Goal: Transaction & Acquisition: Book appointment/travel/reservation

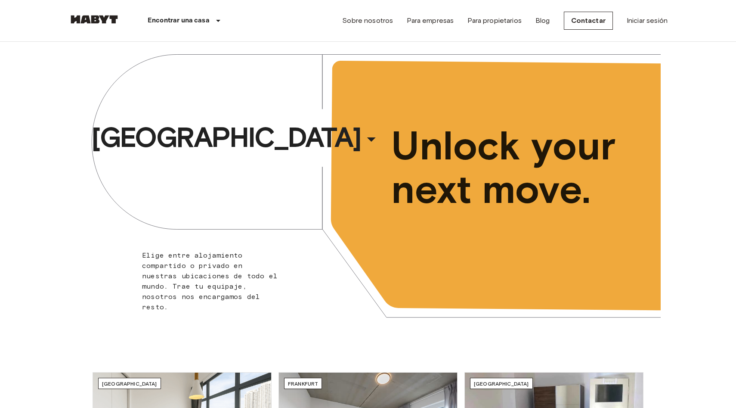
click at [668, 56] on div "Berlín ​ ​ Elige entre alojamiento compartido o privado en nuestras ubicaciones…" at bounding box center [368, 191] width 736 height 299
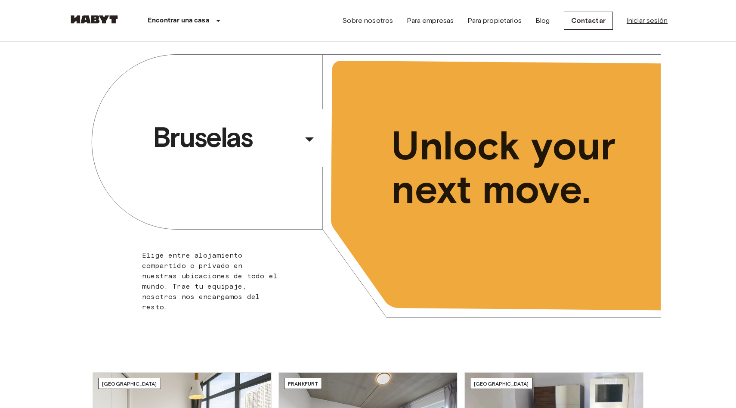
click at [644, 25] on link "Iniciar sesión" at bounding box center [647, 21] width 41 height 10
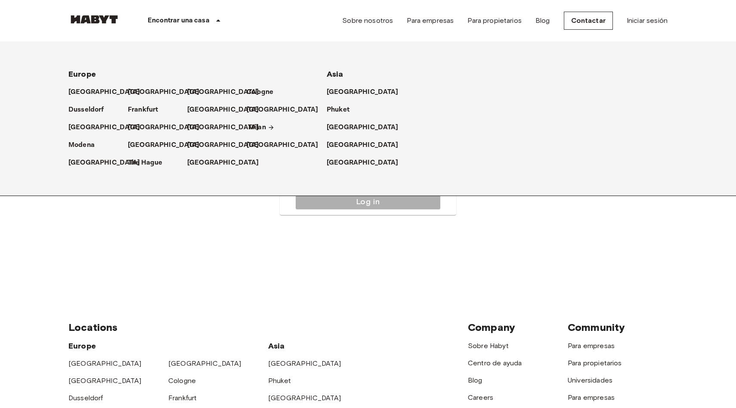
click at [255, 132] on p "Milan" at bounding box center [258, 127] width 18 height 10
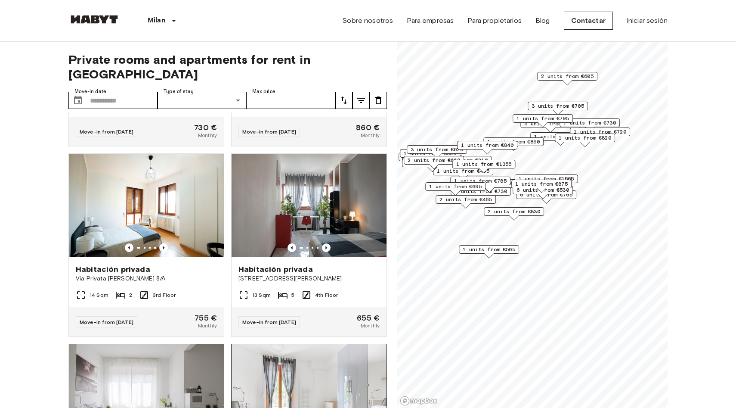
scroll to position [88, 0]
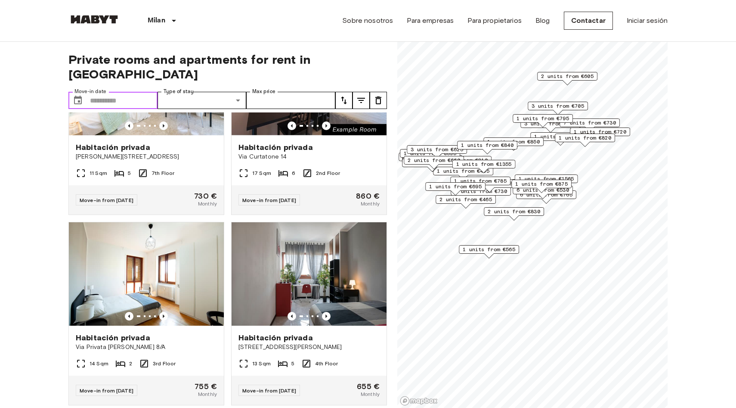
click at [108, 92] on input "Move-in date" at bounding box center [124, 100] width 68 height 17
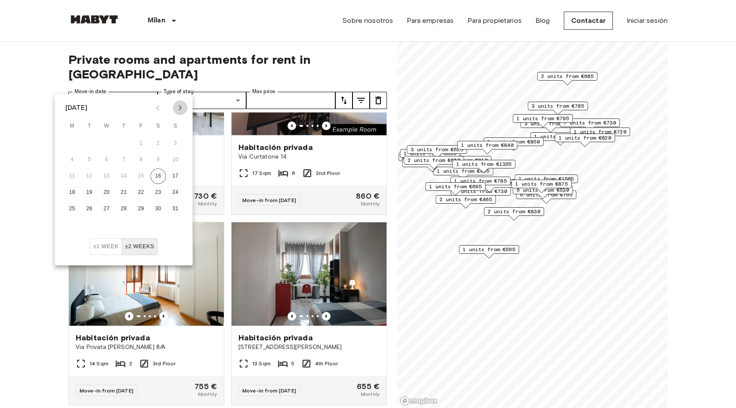
click at [181, 108] on icon "Next month" at bounding box center [180, 107] width 3 height 5
click at [73, 143] on button "1" at bounding box center [73, 144] width 16 height 16
type input "**********"
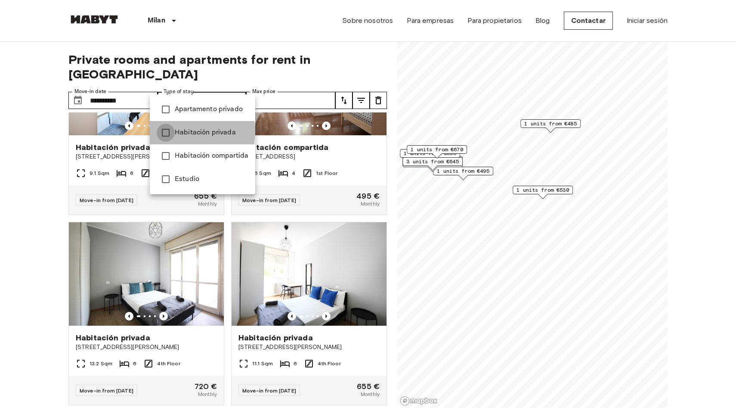
type input "**********"
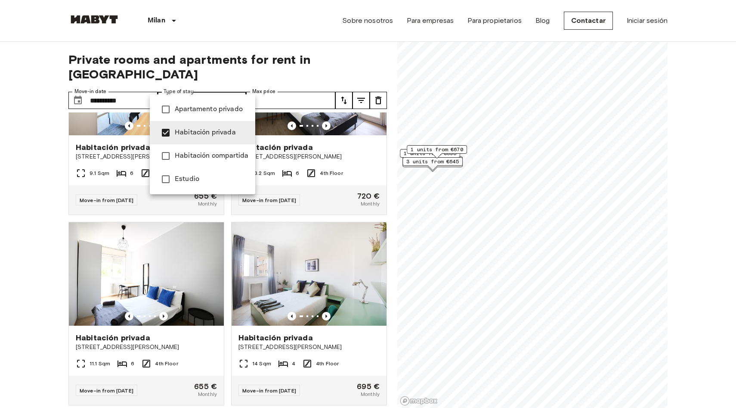
click at [358, 87] on div at bounding box center [368, 204] width 736 height 408
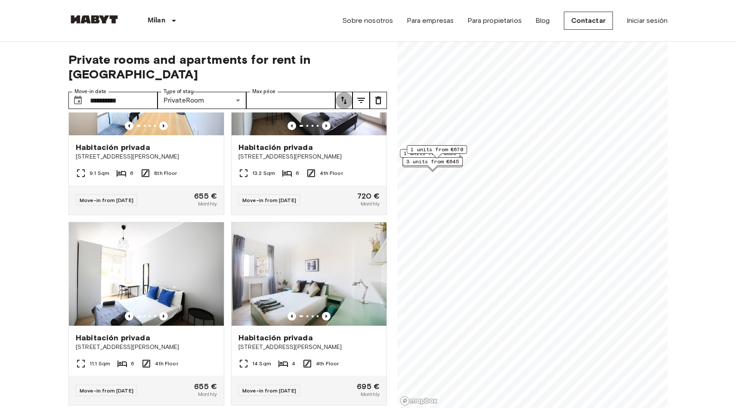
click at [342, 95] on icon "tune" at bounding box center [344, 100] width 10 height 10
click at [358, 86] on div at bounding box center [368, 204] width 736 height 408
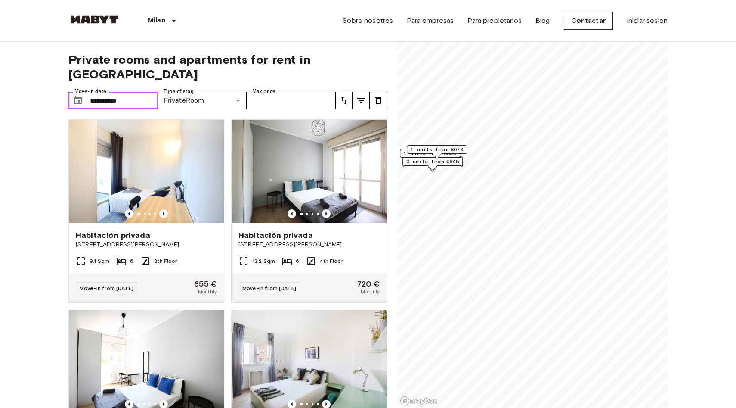
click at [134, 92] on input "**********" at bounding box center [124, 100] width 68 height 17
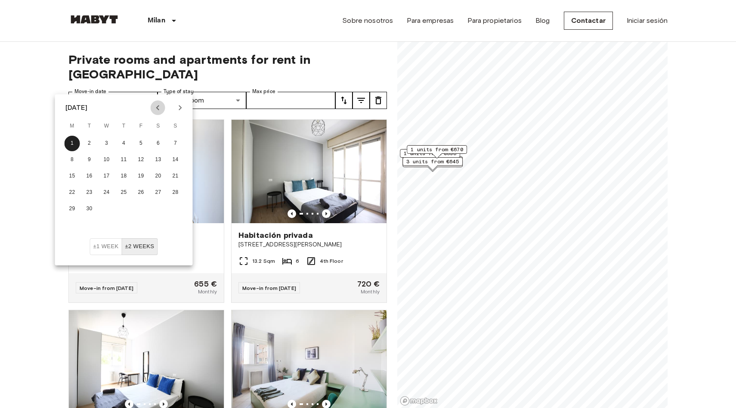
click at [155, 109] on icon "Previous month" at bounding box center [158, 108] width 10 height 10
click at [72, 193] on button "18" at bounding box center [73, 193] width 16 height 16
type input "**********"
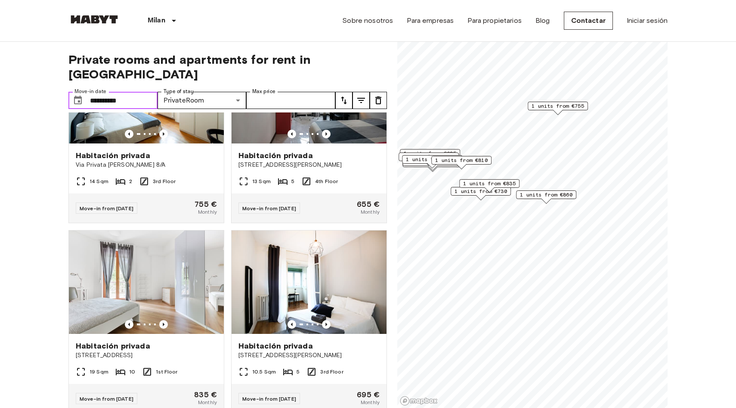
scroll to position [282, 0]
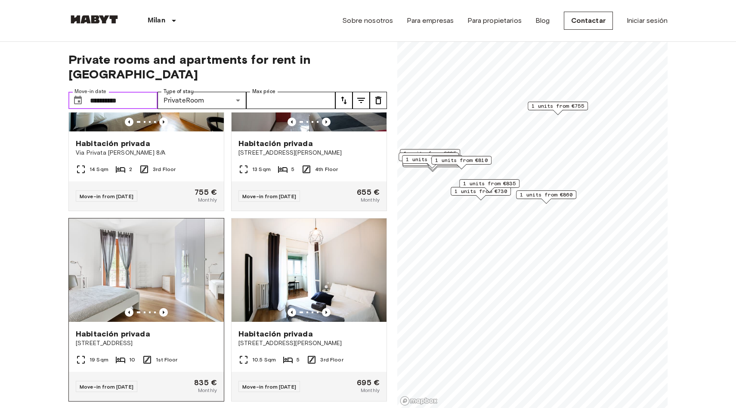
click at [188, 278] on img at bounding box center [146, 269] width 155 height 103
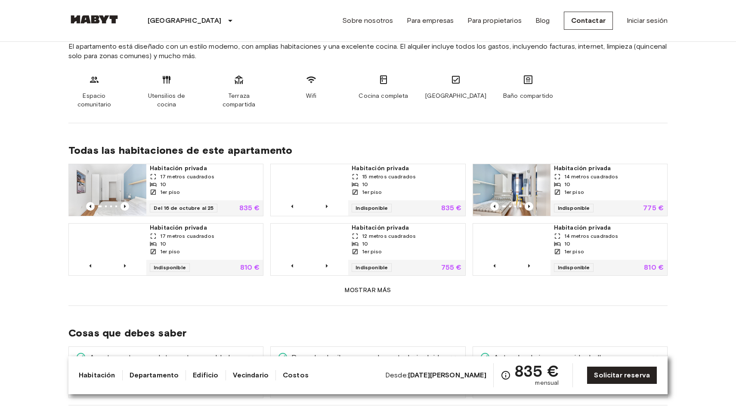
scroll to position [475, 0]
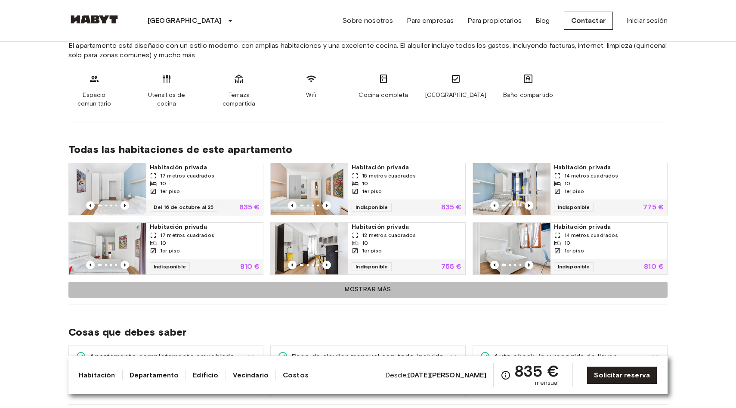
click at [373, 286] on font "Mostrar más" at bounding box center [368, 289] width 46 height 7
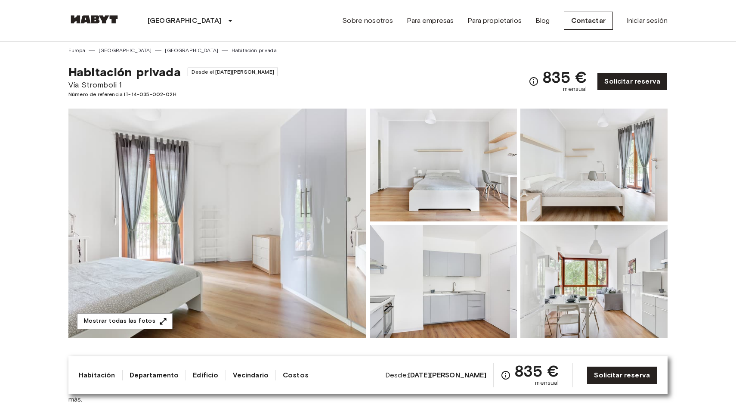
scroll to position [0, 0]
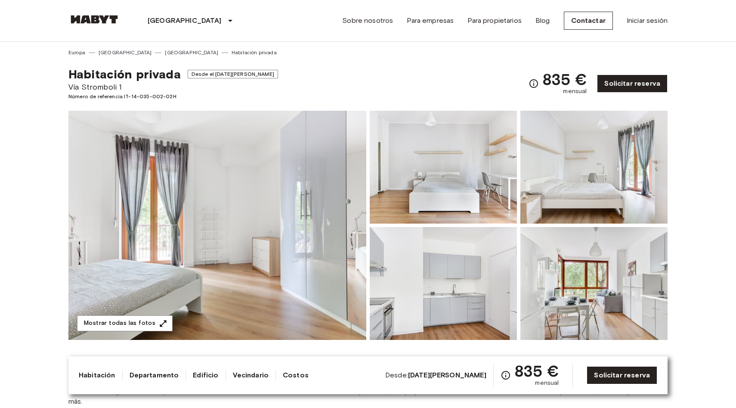
click at [266, 211] on img at bounding box center [217, 225] width 298 height 229
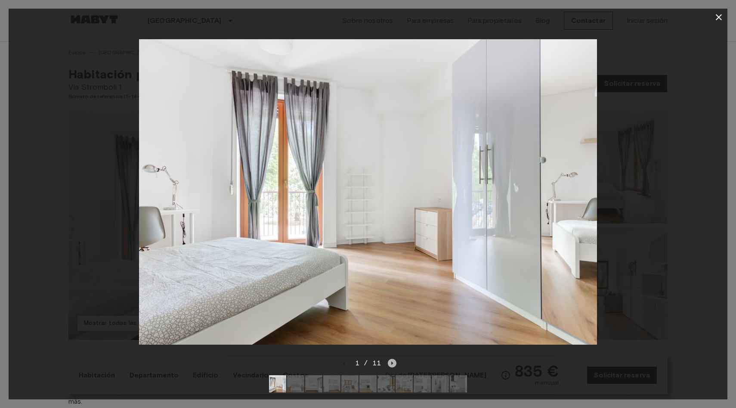
click at [394, 365] on icon "Next image" at bounding box center [392, 363] width 9 height 9
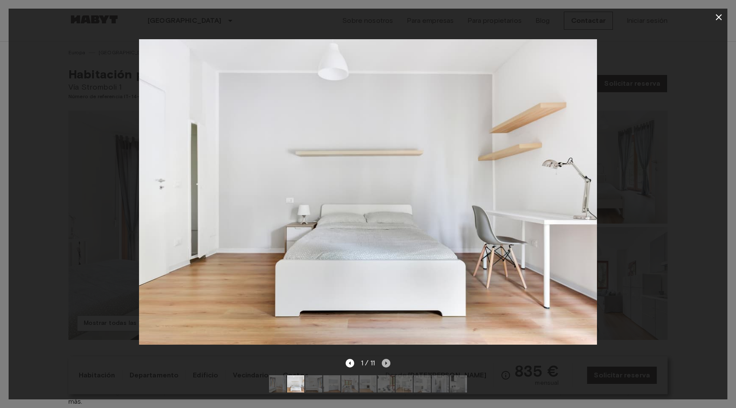
click at [389, 364] on icon "Siguiente imagen" at bounding box center [386, 363] width 9 height 9
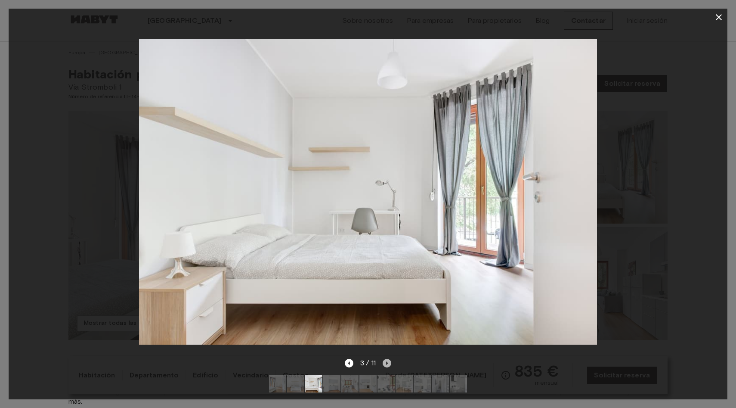
click at [389, 364] on icon "Siguiente imagen" at bounding box center [387, 363] width 9 height 9
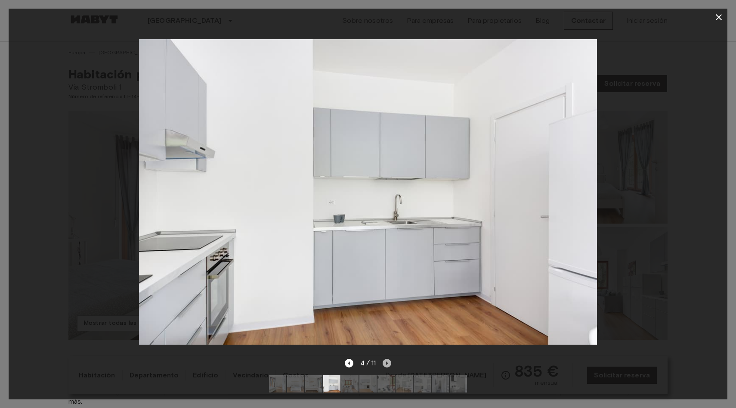
click at [389, 364] on icon "Siguiente imagen" at bounding box center [387, 363] width 9 height 9
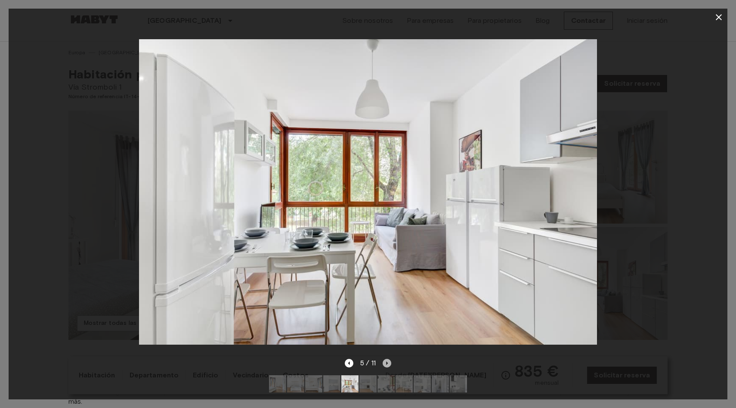
click at [389, 364] on icon "Siguiente imagen" at bounding box center [387, 363] width 9 height 9
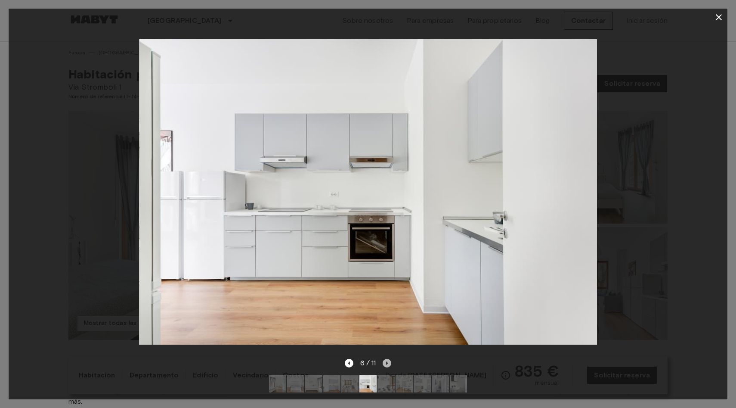
click at [389, 364] on icon "Siguiente imagen" at bounding box center [387, 363] width 9 height 9
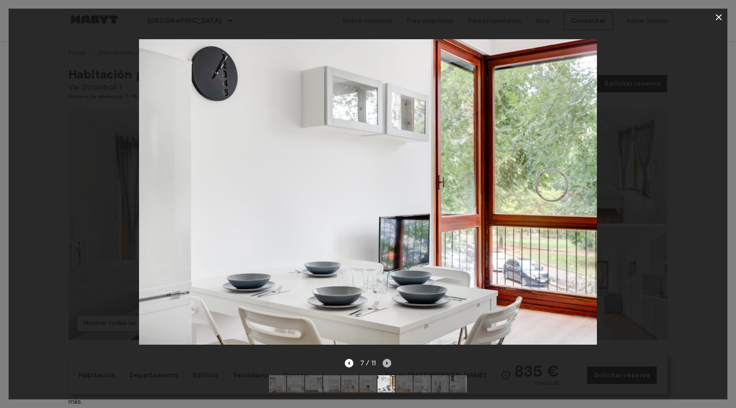
click at [389, 364] on icon "Siguiente imagen" at bounding box center [387, 363] width 9 height 9
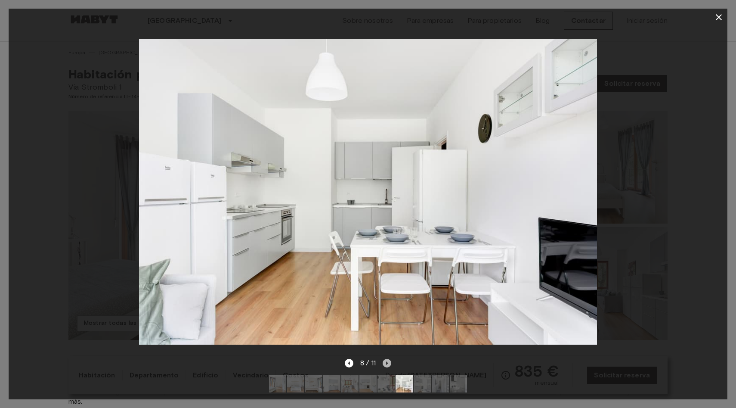
click at [389, 364] on icon "Siguiente imagen" at bounding box center [387, 363] width 9 height 9
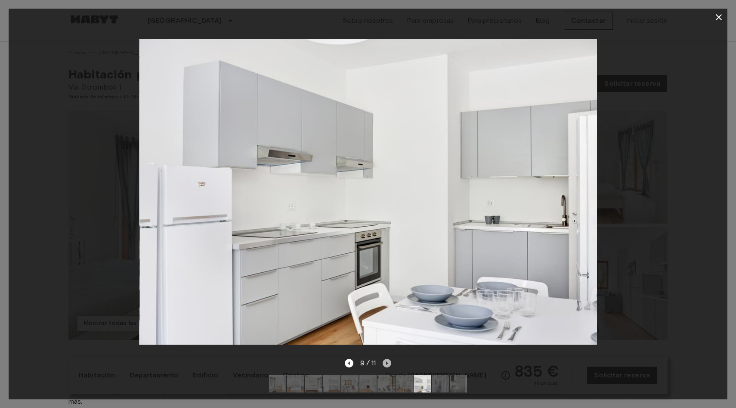
click at [389, 364] on icon "Siguiente imagen" at bounding box center [387, 363] width 9 height 9
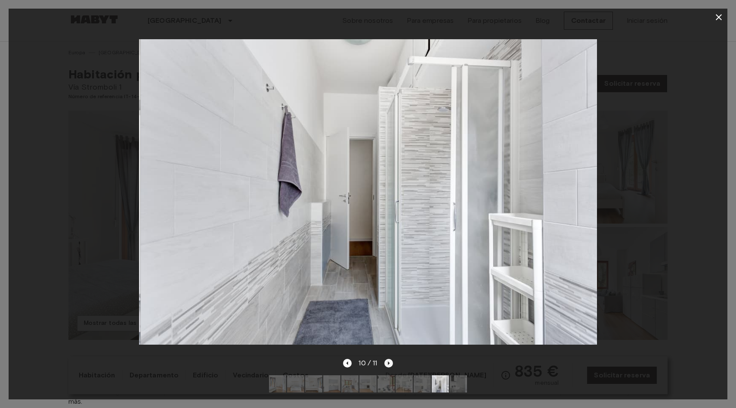
click at [389, 364] on icon "Siguiente imagen" at bounding box center [389, 362] width 2 height 3
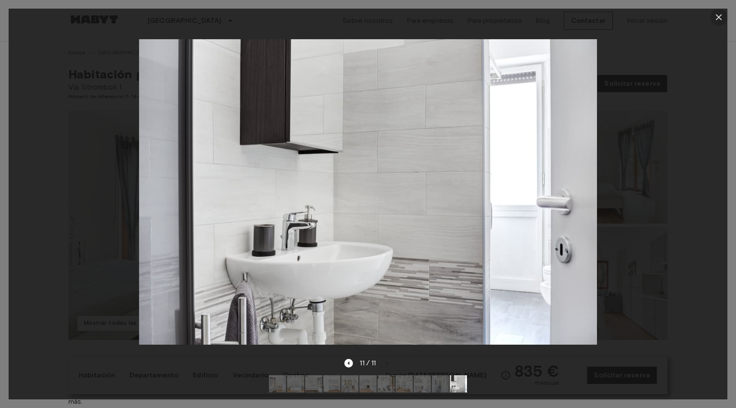
click at [719, 15] on icon "button" at bounding box center [719, 17] width 10 height 10
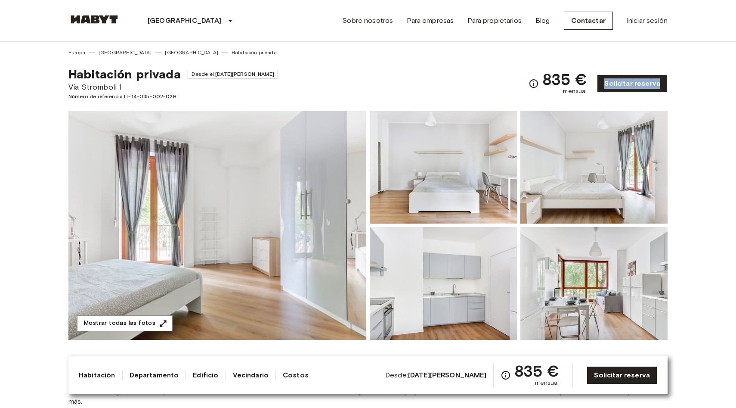
click at [302, 218] on img at bounding box center [217, 225] width 298 height 229
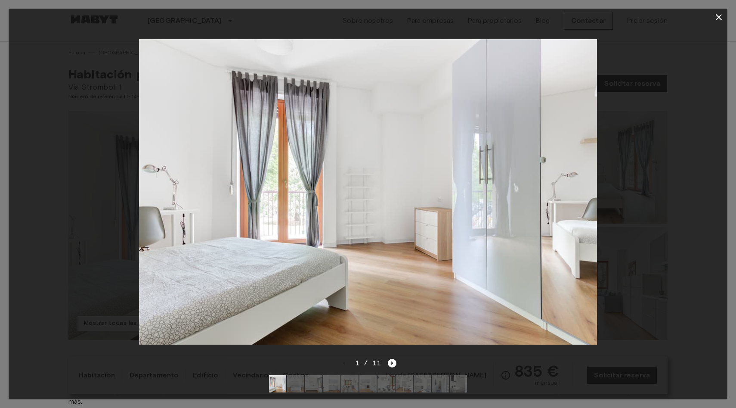
click at [394, 368] on div "1 / 11" at bounding box center [368, 363] width 57 height 10
click at [393, 364] on div "1 / 11" at bounding box center [368, 378] width 719 height 41
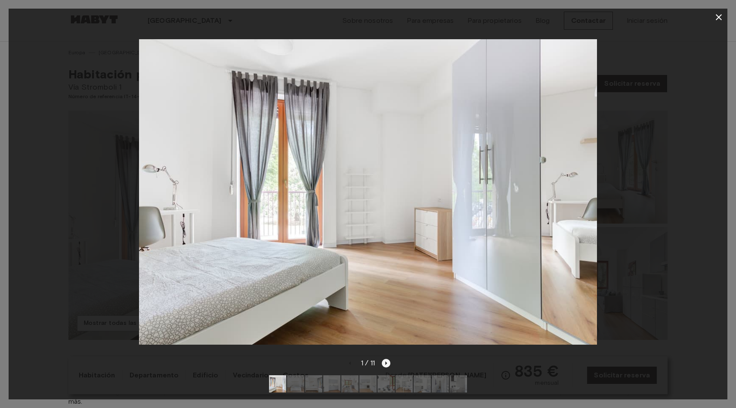
click at [387, 364] on icon "Siguiente imagen" at bounding box center [386, 363] width 9 height 9
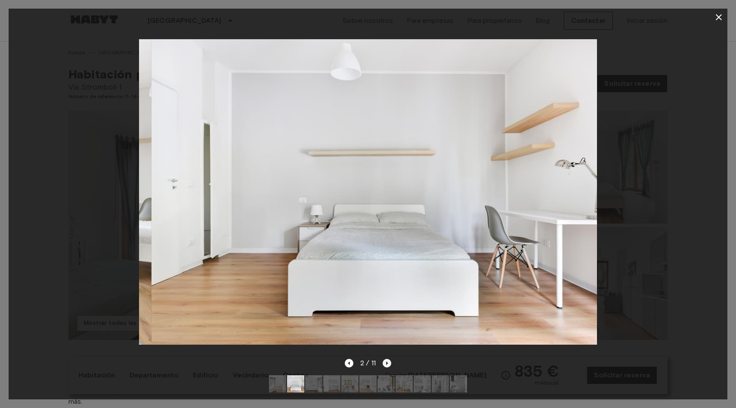
click at [387, 364] on icon "Siguiente imagen" at bounding box center [387, 363] width 9 height 9
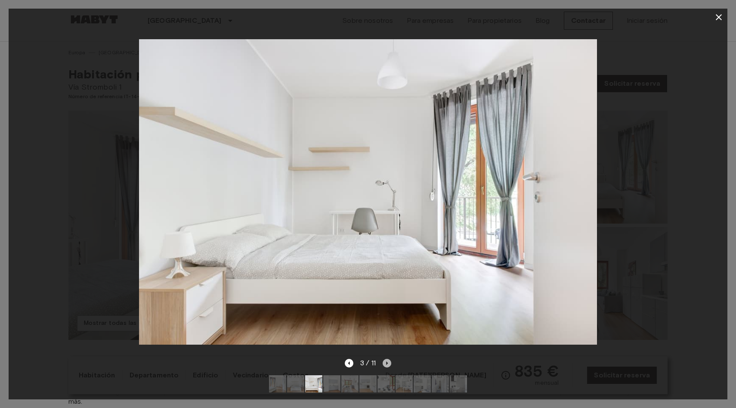
click at [388, 366] on icon "Siguiente imagen" at bounding box center [387, 363] width 9 height 9
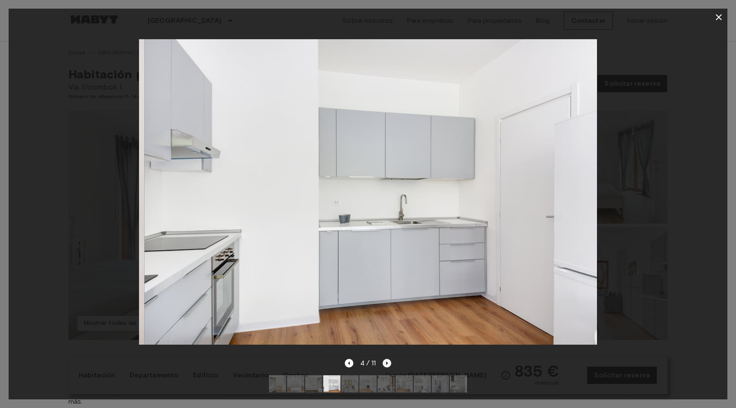
click at [388, 366] on icon "Siguiente imagen" at bounding box center [387, 363] width 9 height 9
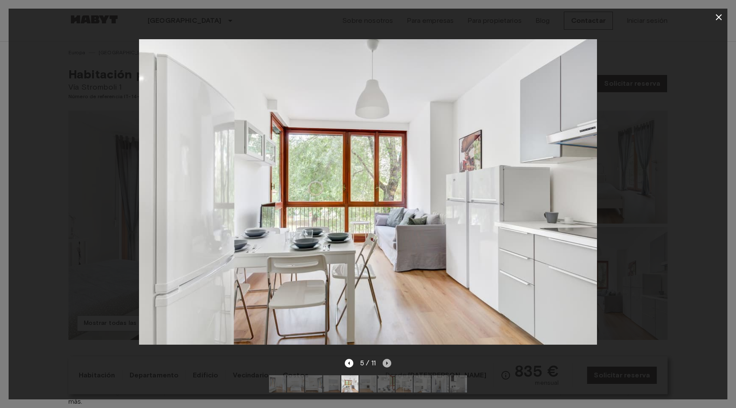
click at [388, 366] on icon "Siguiente imagen" at bounding box center [387, 363] width 9 height 9
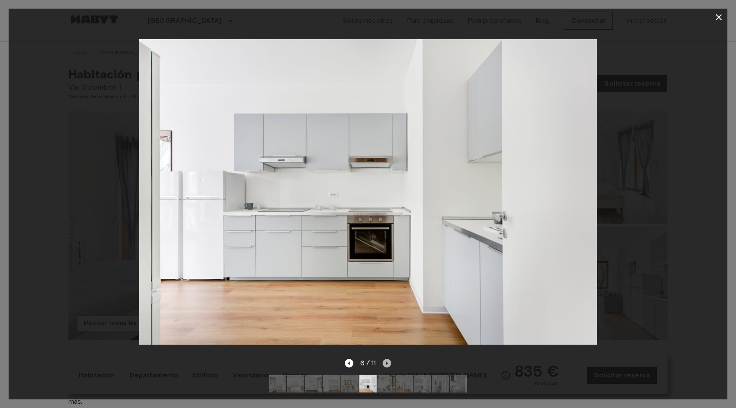
click at [388, 366] on icon "Siguiente imagen" at bounding box center [387, 363] width 9 height 9
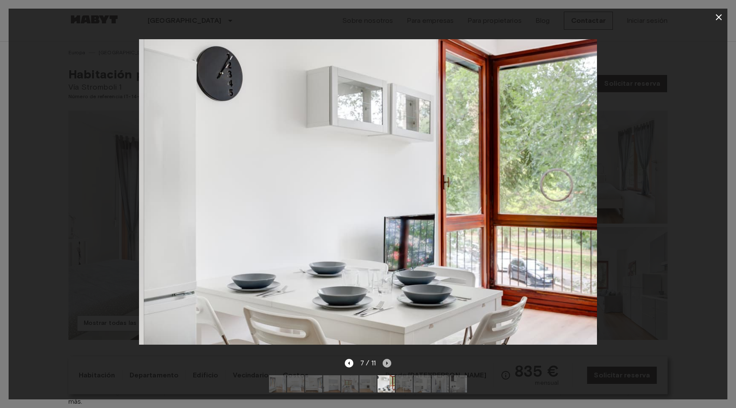
click at [388, 366] on icon "Siguiente imagen" at bounding box center [387, 363] width 9 height 9
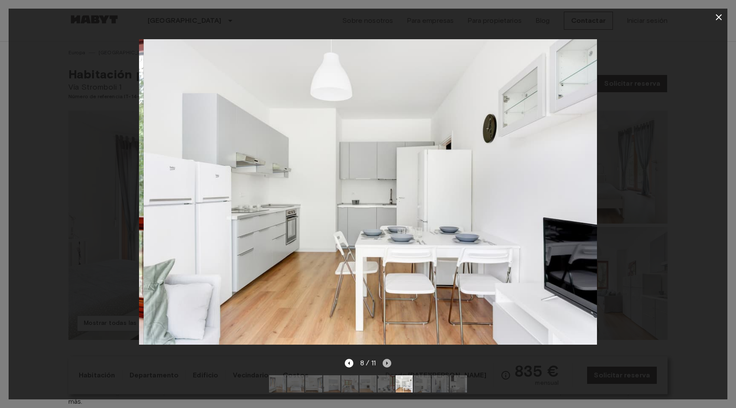
click at [388, 366] on icon "Siguiente imagen" at bounding box center [387, 363] width 9 height 9
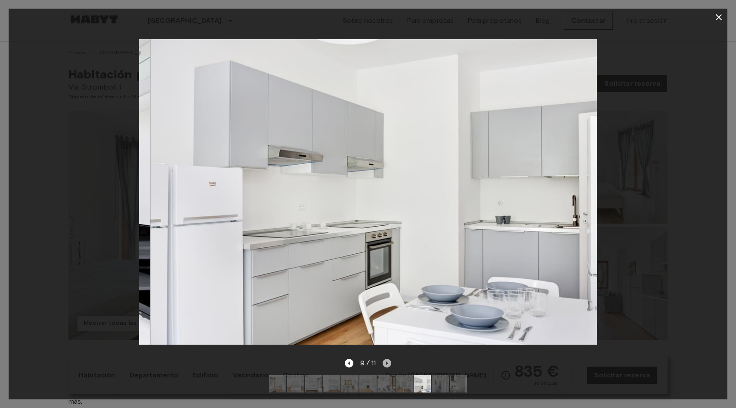
click at [388, 366] on icon "Siguiente imagen" at bounding box center [387, 363] width 9 height 9
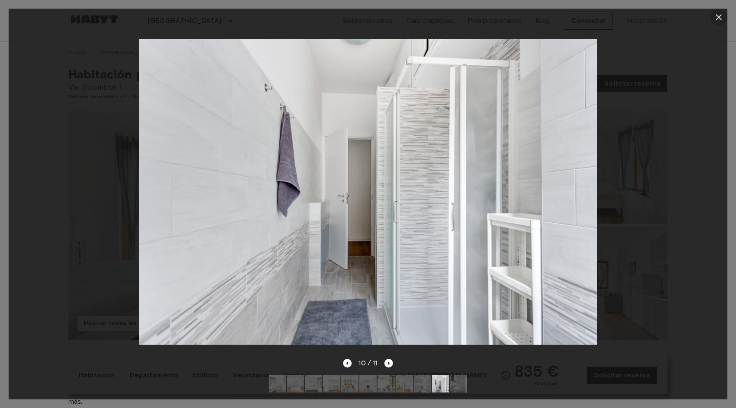
click at [719, 19] on icon "button" at bounding box center [719, 17] width 10 height 10
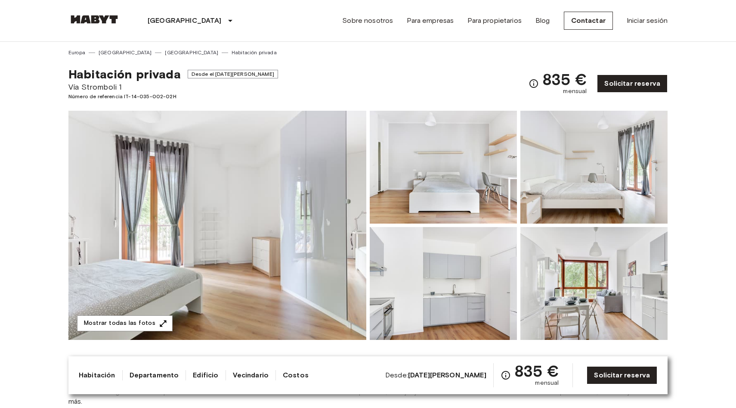
click at [295, 177] on img at bounding box center [217, 225] width 298 height 229
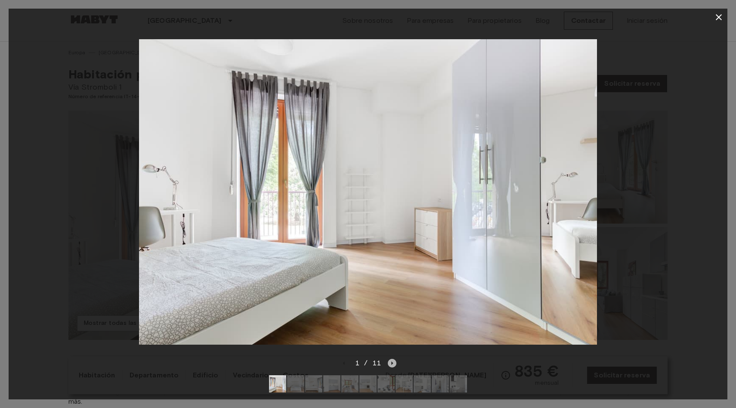
click at [391, 363] on div "1 / 11" at bounding box center [368, 378] width 719 height 41
click at [387, 363] on icon "Siguiente imagen" at bounding box center [386, 362] width 2 height 3
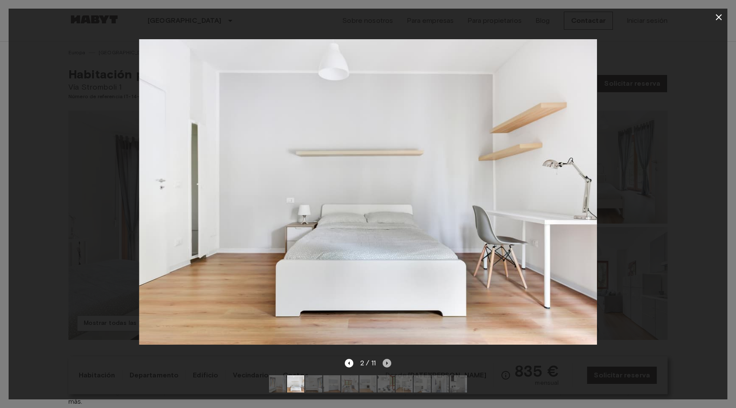
click at [387, 363] on icon "Siguiente imagen" at bounding box center [387, 363] width 9 height 9
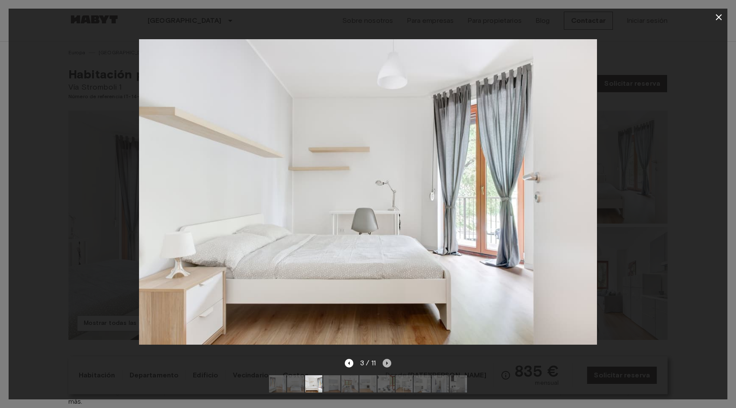
click at [387, 363] on icon "Siguiente imagen" at bounding box center [387, 363] width 9 height 9
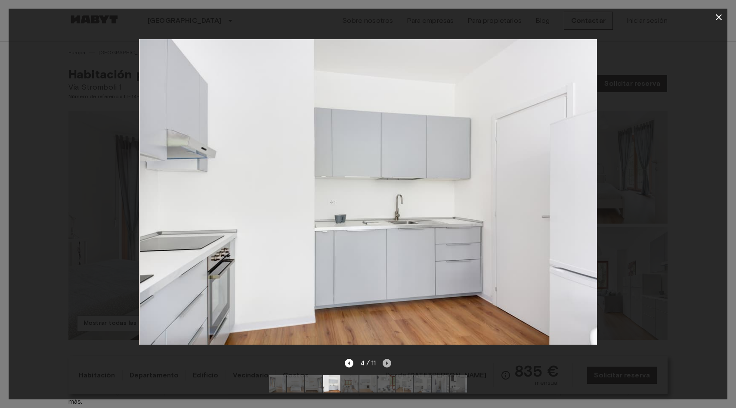
click at [387, 363] on icon "Siguiente imagen" at bounding box center [387, 363] width 9 height 9
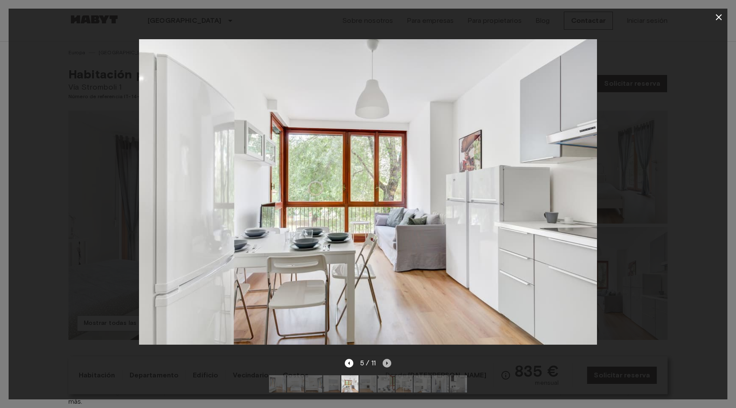
click at [387, 363] on icon "Siguiente imagen" at bounding box center [387, 363] width 9 height 9
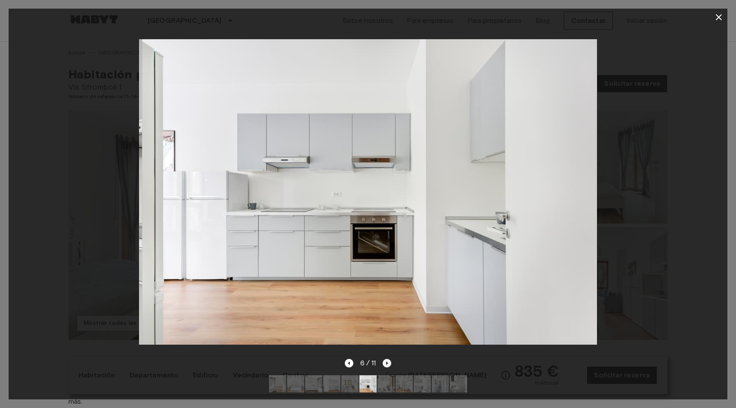
click at [387, 363] on icon "Siguiente imagen" at bounding box center [387, 363] width 9 height 9
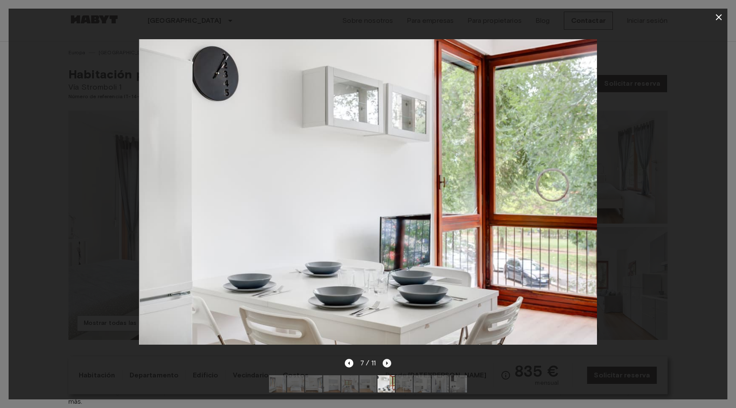
click at [387, 363] on icon "Siguiente imagen" at bounding box center [387, 363] width 9 height 9
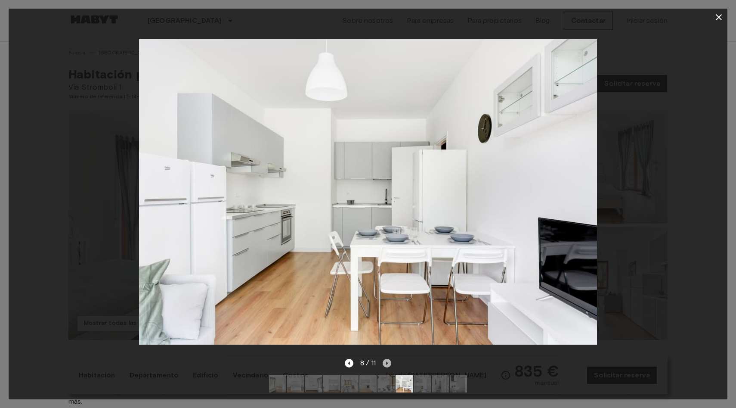
click at [387, 363] on icon "Siguiente imagen" at bounding box center [387, 363] width 9 height 9
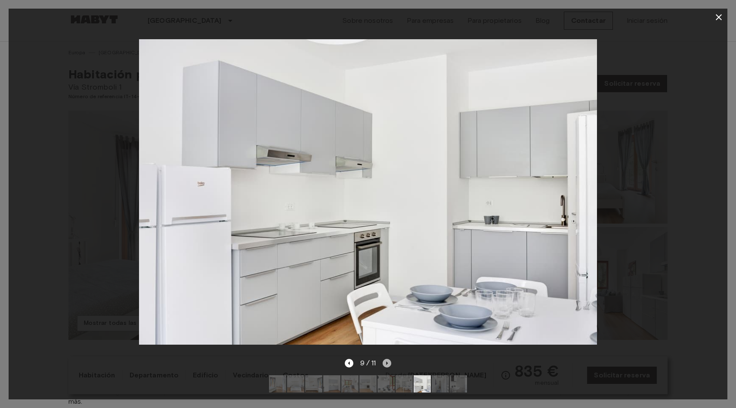
click at [391, 364] on icon "Siguiente imagen" at bounding box center [387, 363] width 9 height 9
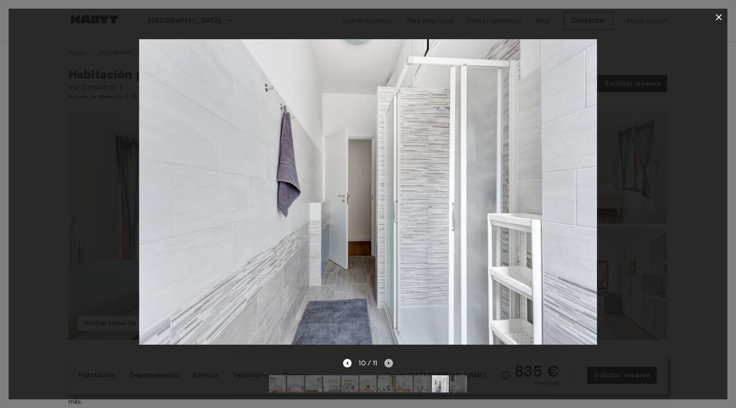
click at [391, 364] on icon "Siguiente imagen" at bounding box center [389, 363] width 9 height 9
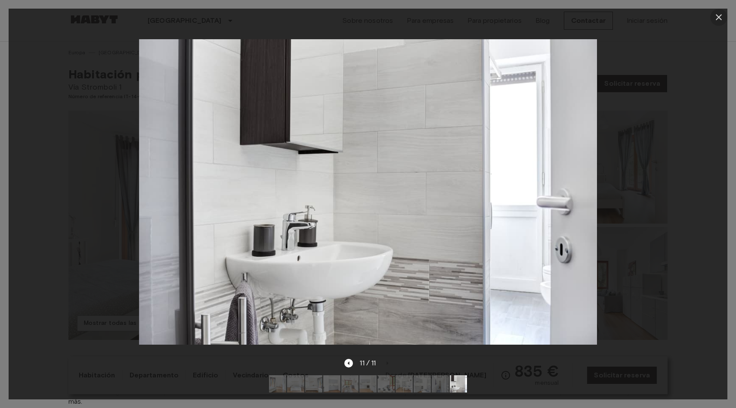
click at [717, 19] on icon "button" at bounding box center [719, 17] width 6 height 6
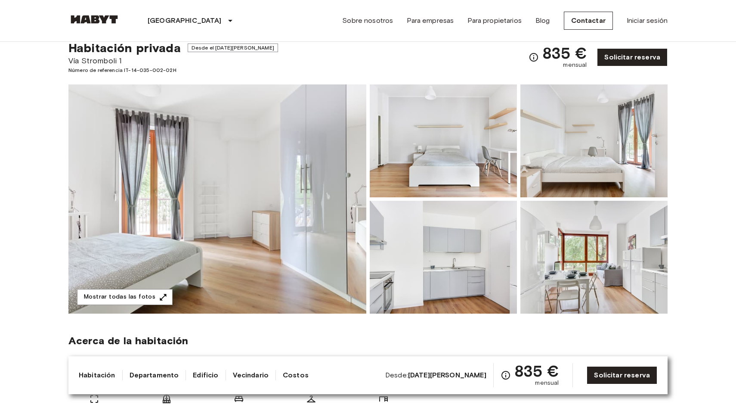
scroll to position [29, 0]
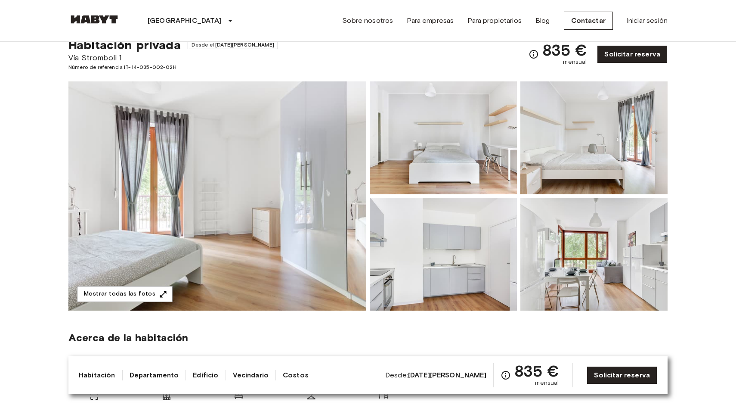
click at [352, 234] on img at bounding box center [217, 195] width 298 height 229
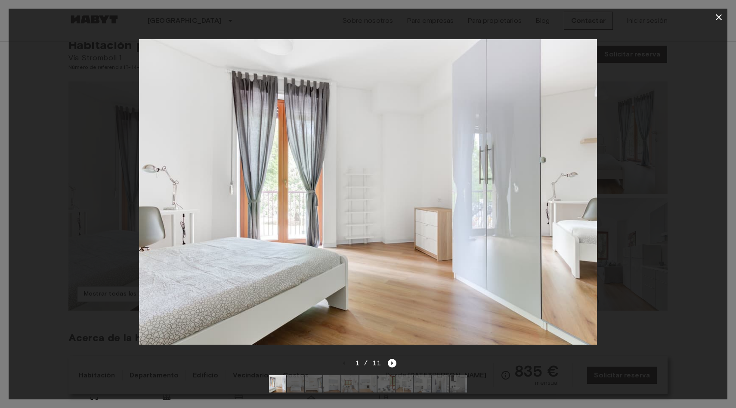
click at [390, 368] on div "1 / 11" at bounding box center [368, 363] width 57 height 10
click at [392, 364] on icon "Next image" at bounding box center [392, 363] width 9 height 9
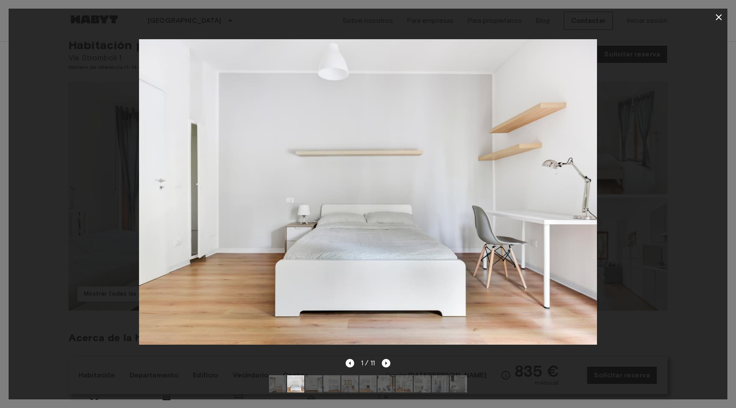
click at [392, 364] on div "1 / 11" at bounding box center [368, 378] width 719 height 41
drag, startPoint x: 388, startPoint y: 363, endPoint x: 215, endPoint y: 261, distance: 200.5
click at [215, 261] on div "1 / 11" at bounding box center [368, 204] width 719 height 391
click at [388, 367] on icon "Siguiente imagen" at bounding box center [386, 363] width 9 height 9
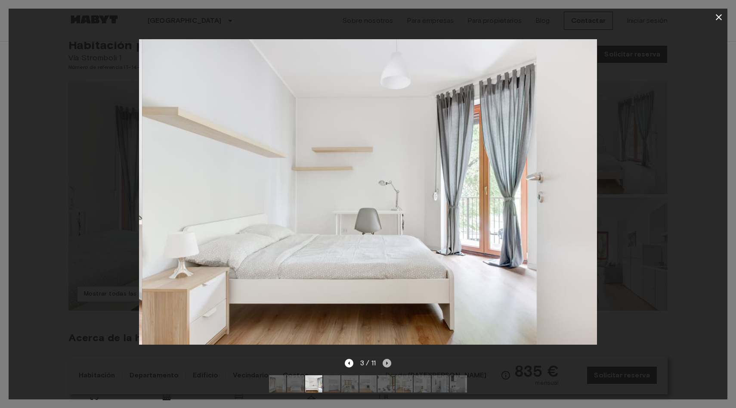
click at [388, 367] on icon "Siguiente imagen" at bounding box center [387, 363] width 9 height 9
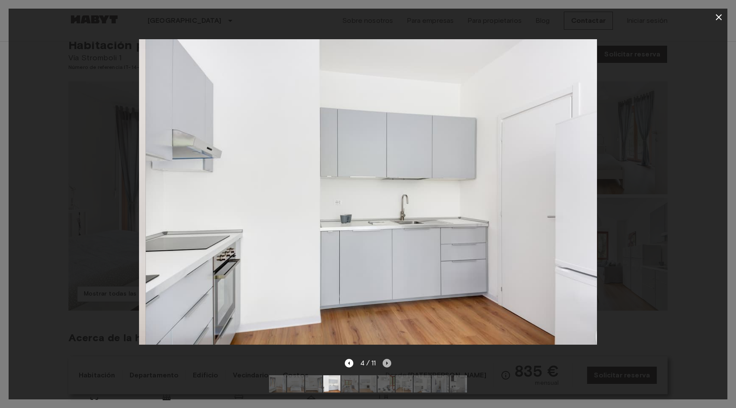
click at [388, 367] on icon "Siguiente imagen" at bounding box center [387, 363] width 9 height 9
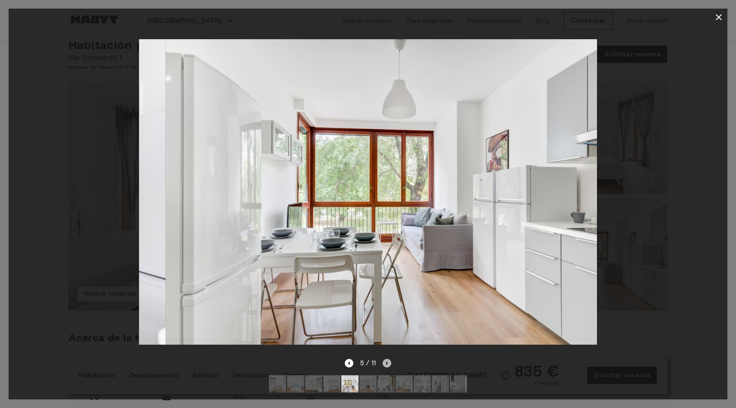
click at [388, 367] on icon "Siguiente imagen" at bounding box center [387, 363] width 9 height 9
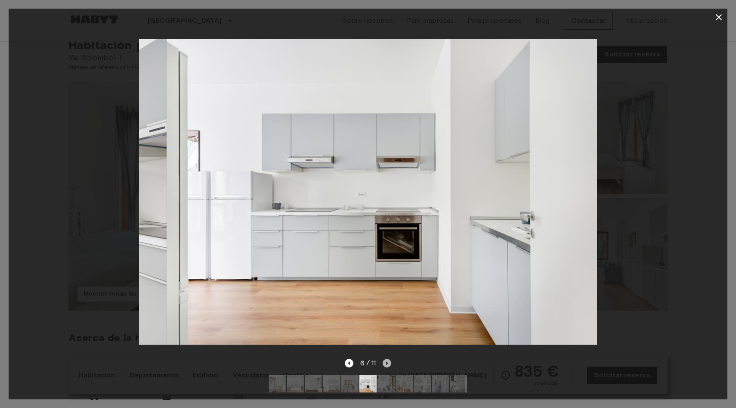
click at [388, 367] on icon "Siguiente imagen" at bounding box center [387, 363] width 9 height 9
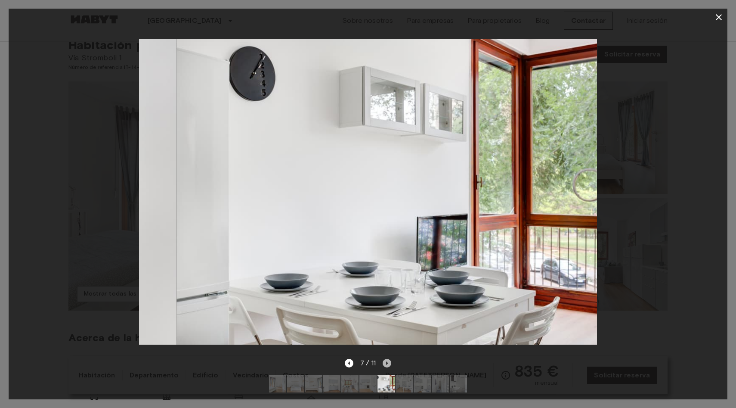
click at [388, 367] on icon "Siguiente imagen" at bounding box center [387, 363] width 9 height 9
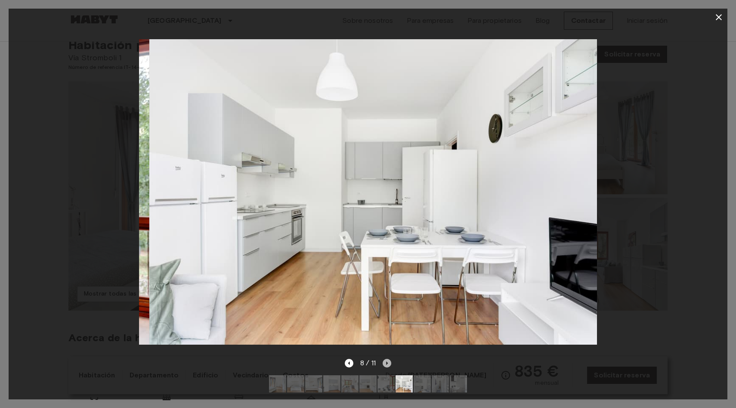
click at [388, 367] on icon "Siguiente imagen" at bounding box center [387, 363] width 9 height 9
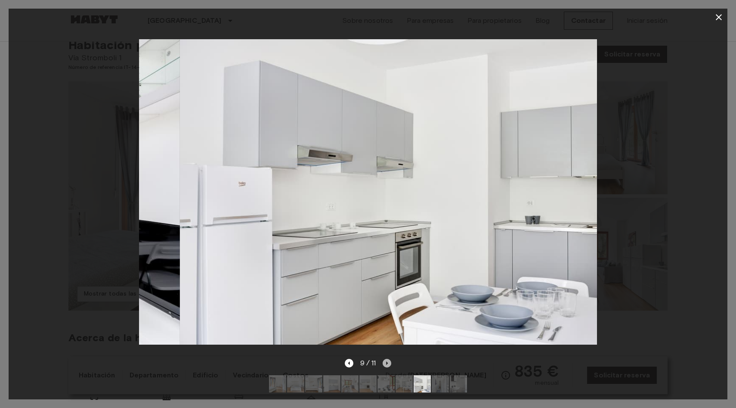
click at [388, 367] on icon "Siguiente imagen" at bounding box center [387, 363] width 9 height 9
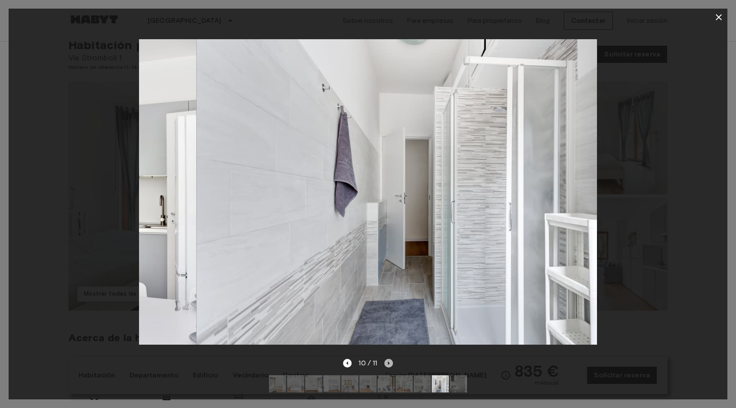
click at [388, 367] on icon "Siguiente imagen" at bounding box center [389, 363] width 9 height 9
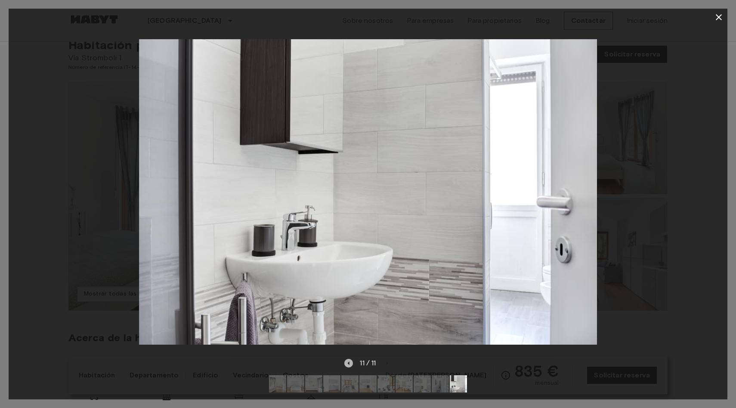
click at [350, 363] on icon "Imagen anterior" at bounding box center [349, 363] width 9 height 9
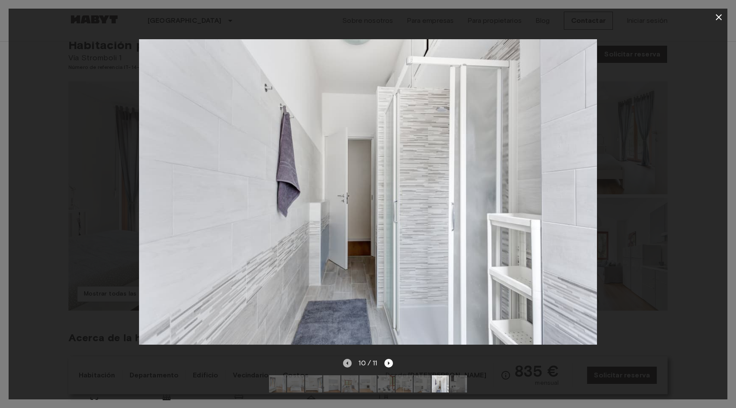
click at [348, 363] on icon "Imagen anterior" at bounding box center [347, 363] width 9 height 9
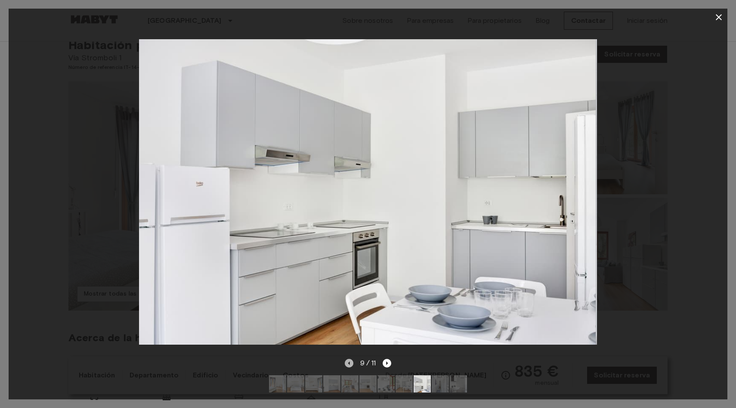
click at [348, 363] on icon "Imagen anterior" at bounding box center [349, 362] width 2 height 3
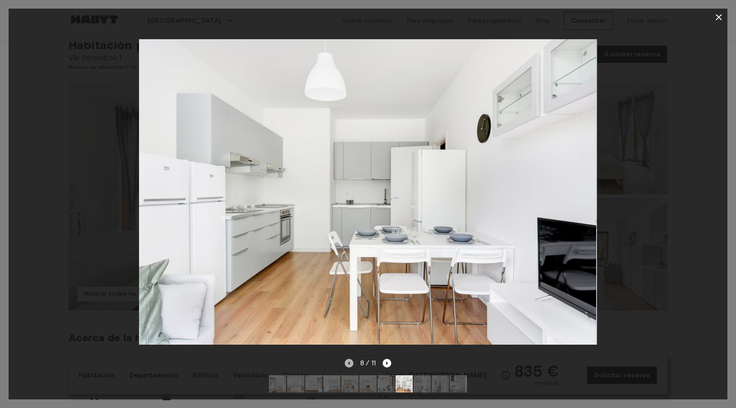
click at [348, 363] on icon "Imagen anterior" at bounding box center [349, 363] width 9 height 9
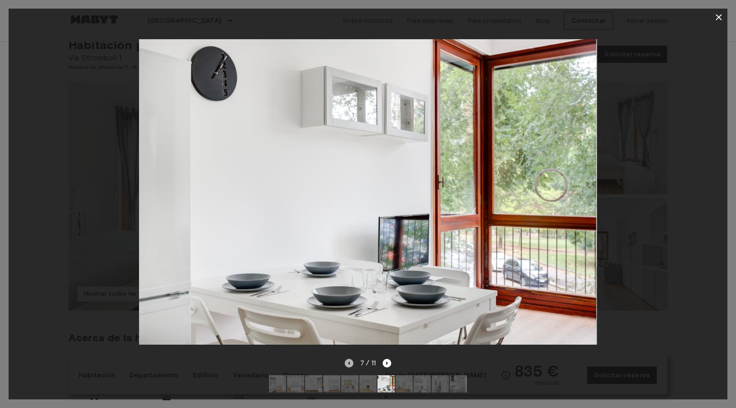
click at [348, 363] on icon "Imagen anterior" at bounding box center [349, 363] width 9 height 9
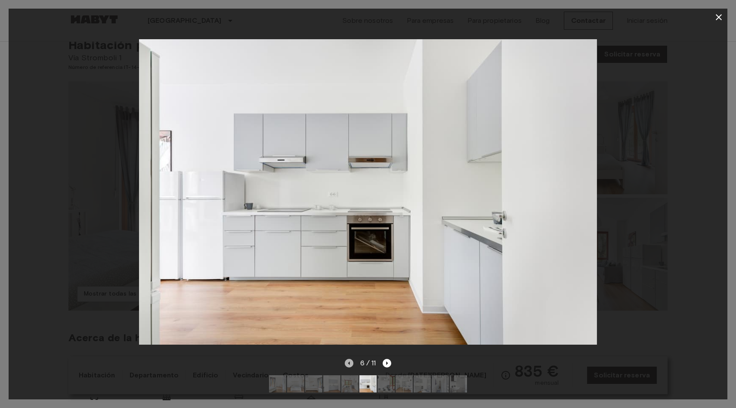
click at [348, 363] on icon "Imagen anterior" at bounding box center [349, 362] width 2 height 3
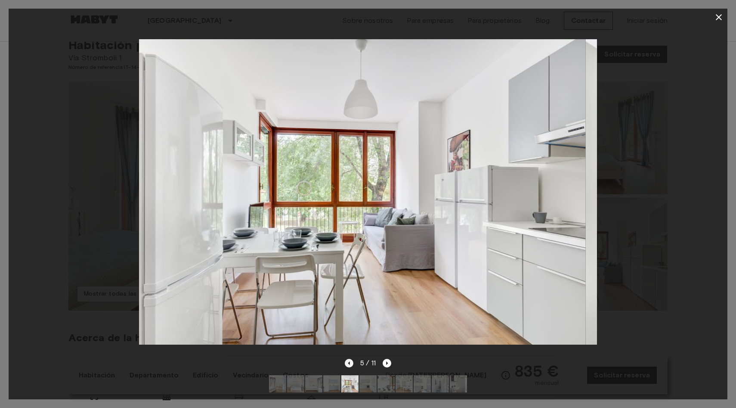
click at [348, 363] on icon "Imagen anterior" at bounding box center [349, 363] width 9 height 9
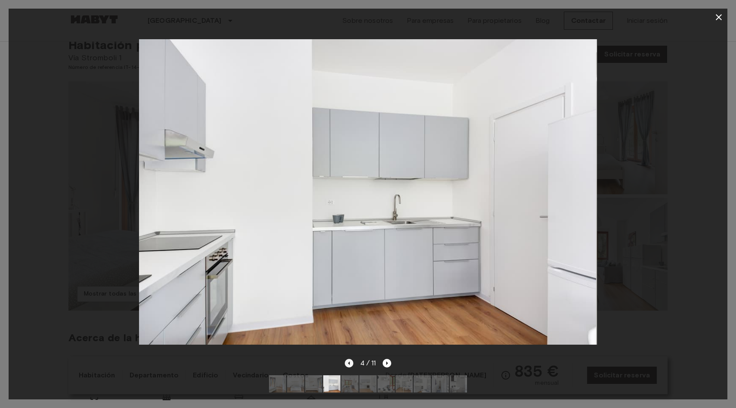
click at [348, 363] on icon "Imagen anterior" at bounding box center [349, 363] width 9 height 9
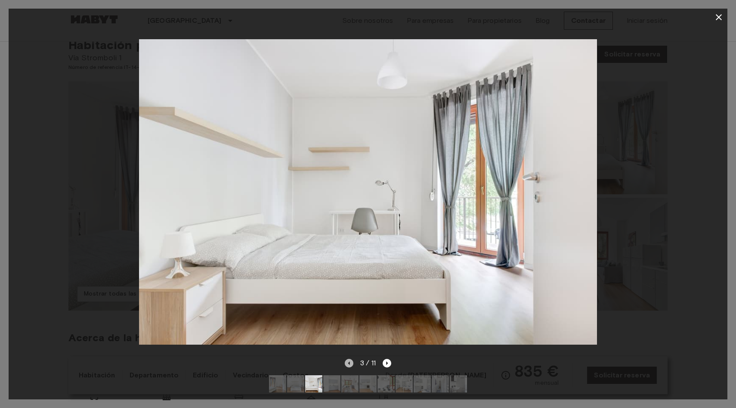
click at [348, 363] on icon "Imagen anterior" at bounding box center [349, 363] width 9 height 9
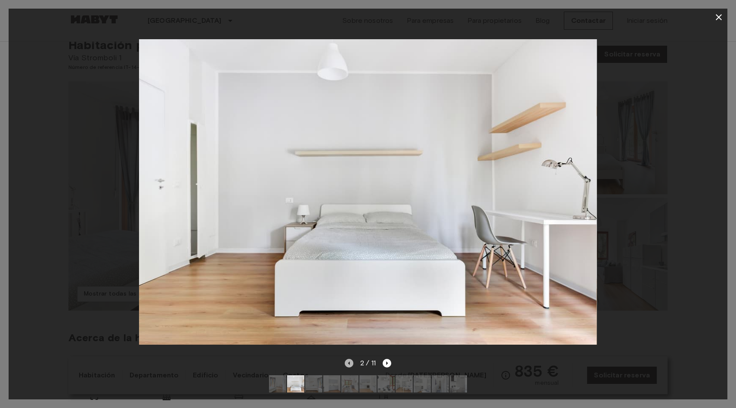
click at [348, 363] on icon "Imagen anterior" at bounding box center [349, 363] width 9 height 9
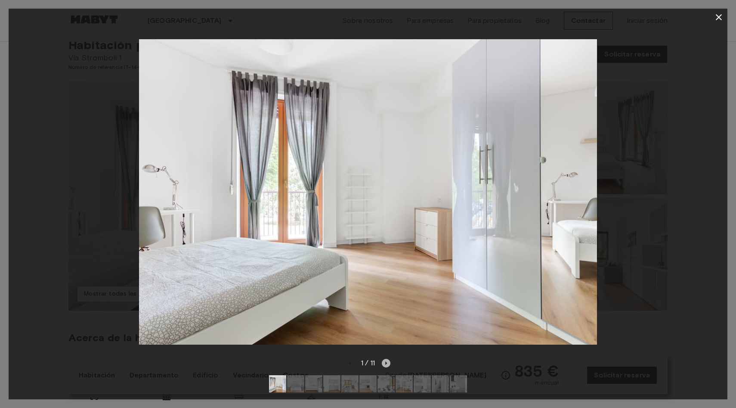
click at [387, 364] on icon "Siguiente imagen" at bounding box center [386, 362] width 2 height 3
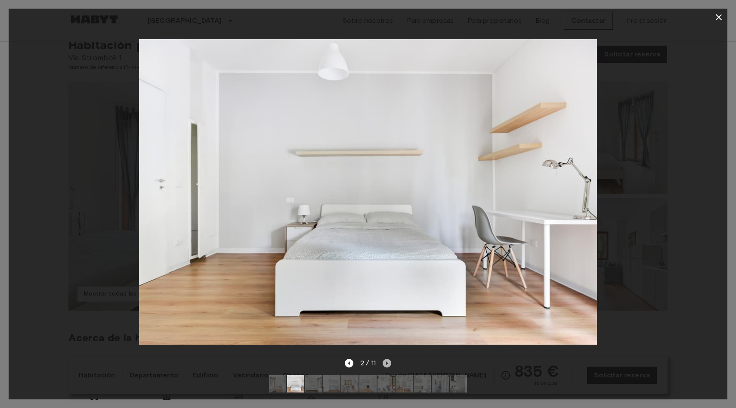
click at [387, 364] on icon "Siguiente imagen" at bounding box center [387, 363] width 9 height 9
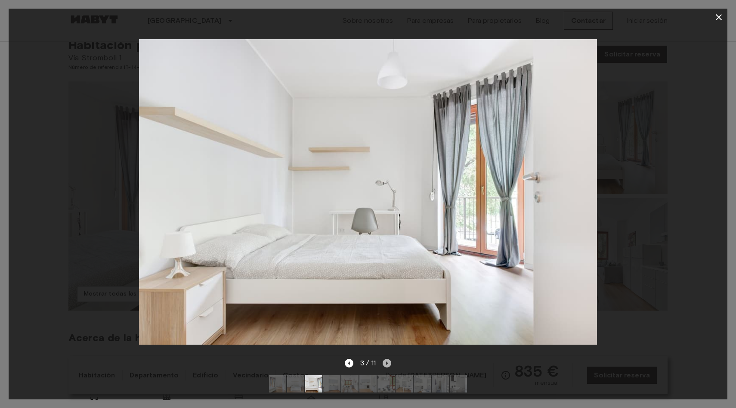
click at [387, 364] on icon "Siguiente imagen" at bounding box center [387, 363] width 9 height 9
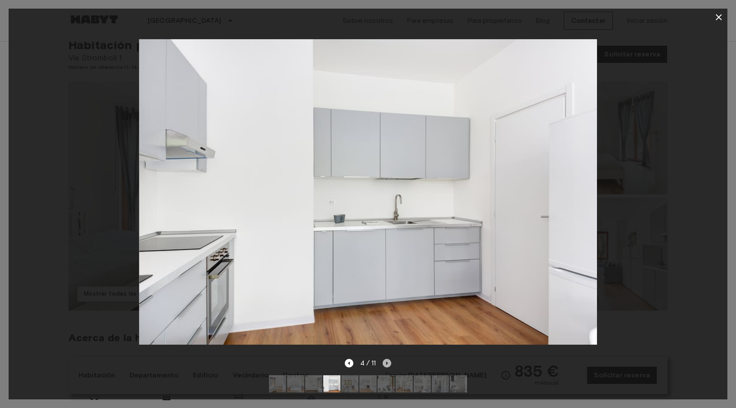
click at [387, 364] on icon "Siguiente imagen" at bounding box center [387, 363] width 9 height 9
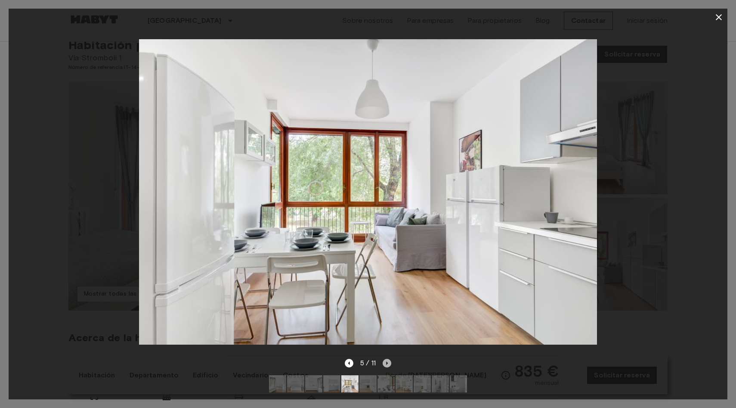
click at [387, 364] on icon "Siguiente imagen" at bounding box center [387, 363] width 9 height 9
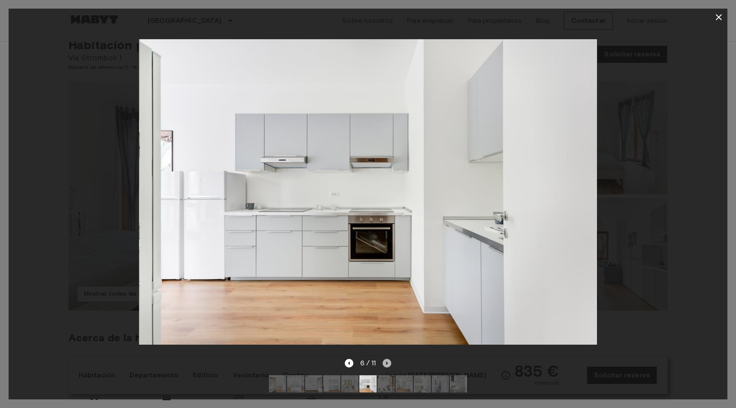
click at [387, 364] on icon "Siguiente imagen" at bounding box center [387, 363] width 9 height 9
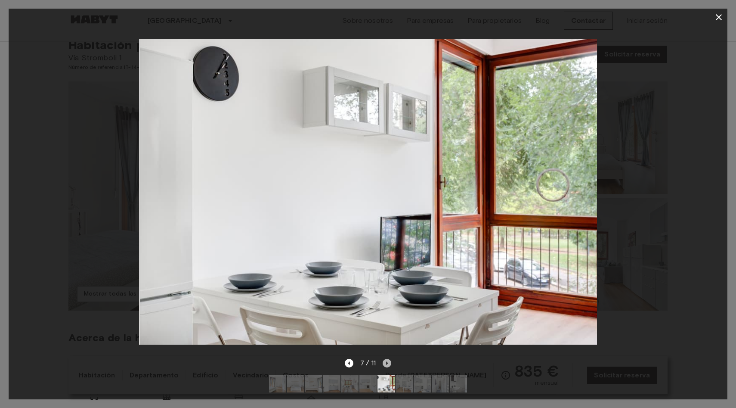
click at [387, 364] on icon "Siguiente imagen" at bounding box center [387, 362] width 2 height 3
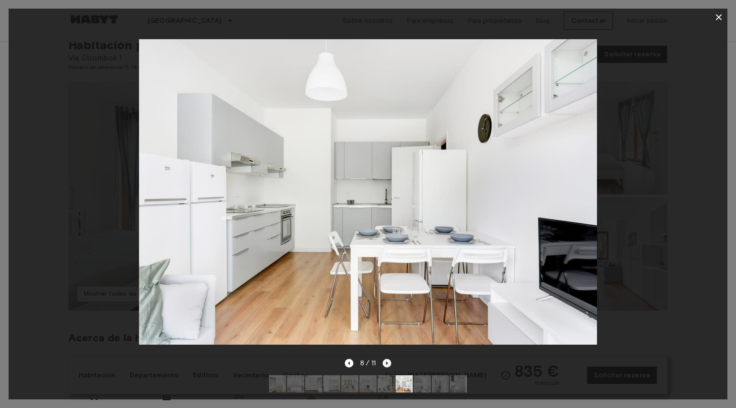
click at [387, 364] on icon "Siguiente imagen" at bounding box center [387, 363] width 9 height 9
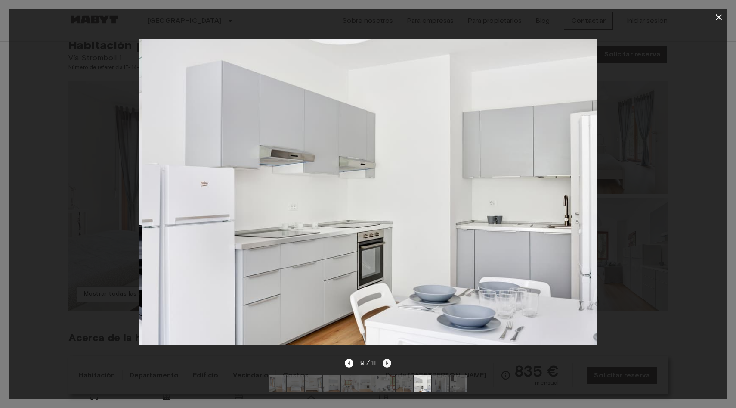
click at [387, 364] on icon "Siguiente imagen" at bounding box center [387, 363] width 9 height 9
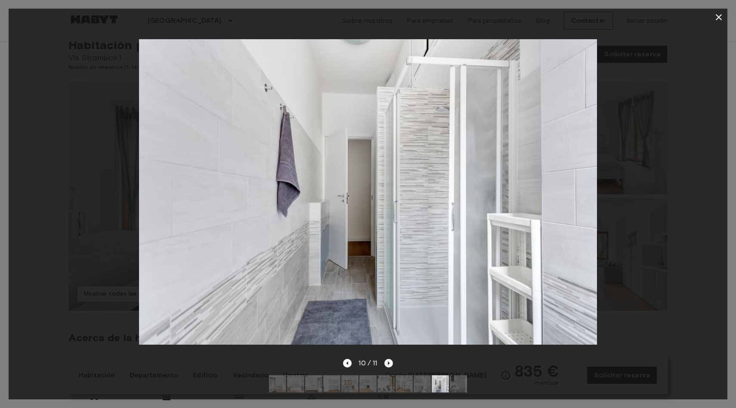
click at [387, 364] on icon "Siguiente imagen" at bounding box center [389, 363] width 9 height 9
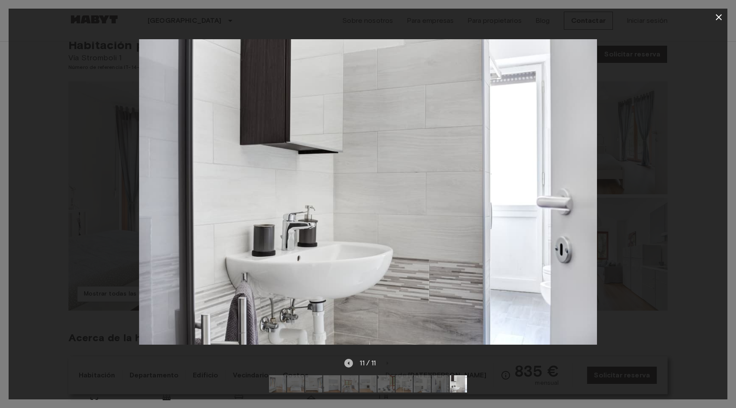
click at [351, 364] on icon "Imagen anterior" at bounding box center [349, 363] width 9 height 9
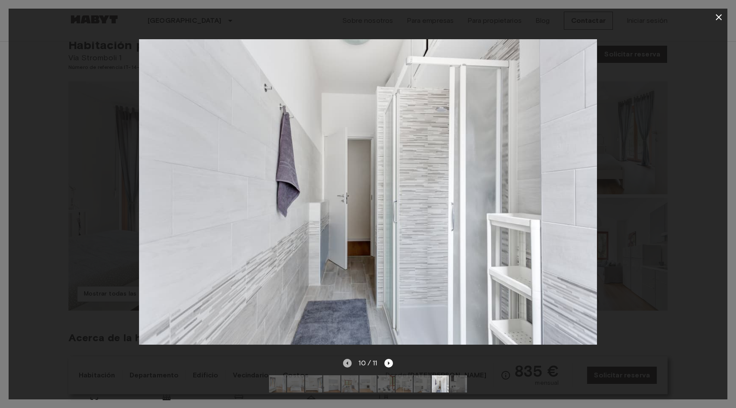
click at [351, 364] on icon "Imagen anterior" at bounding box center [347, 363] width 9 height 9
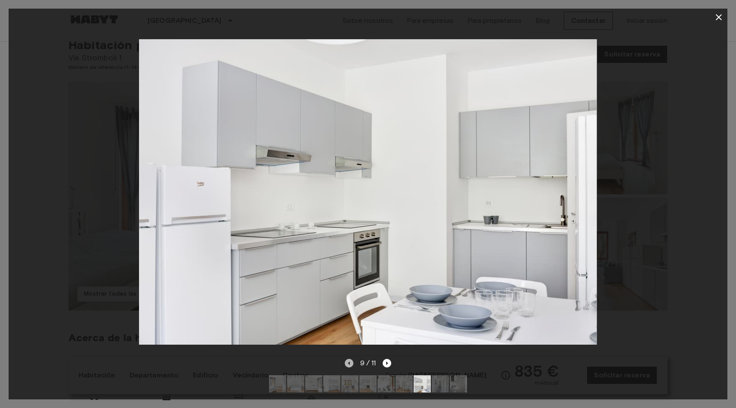
click at [351, 364] on icon "Imagen anterior" at bounding box center [349, 363] width 9 height 9
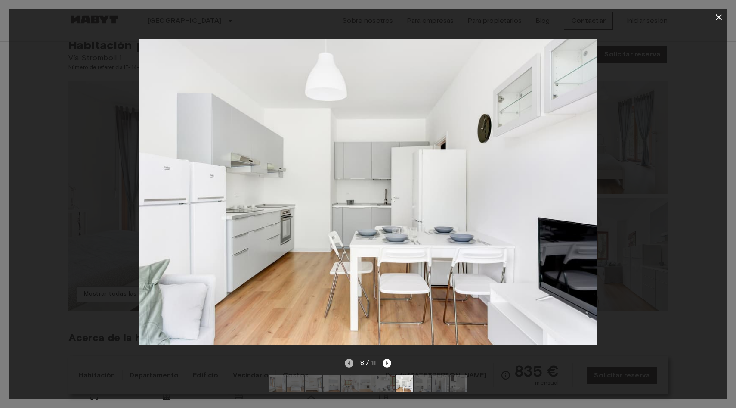
click at [351, 364] on icon "Imagen anterior" at bounding box center [349, 363] width 9 height 9
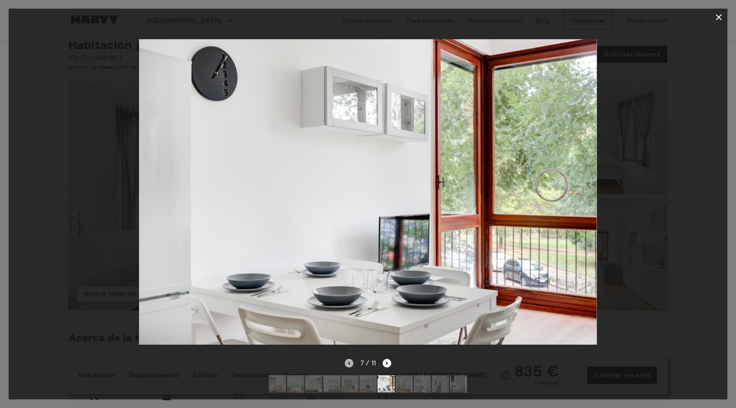
click at [351, 364] on icon "Imagen anterior" at bounding box center [349, 363] width 9 height 9
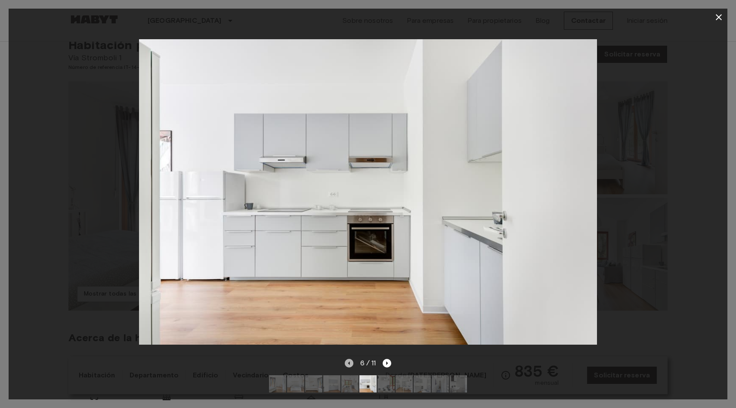
click at [351, 364] on icon "Imagen anterior" at bounding box center [349, 363] width 9 height 9
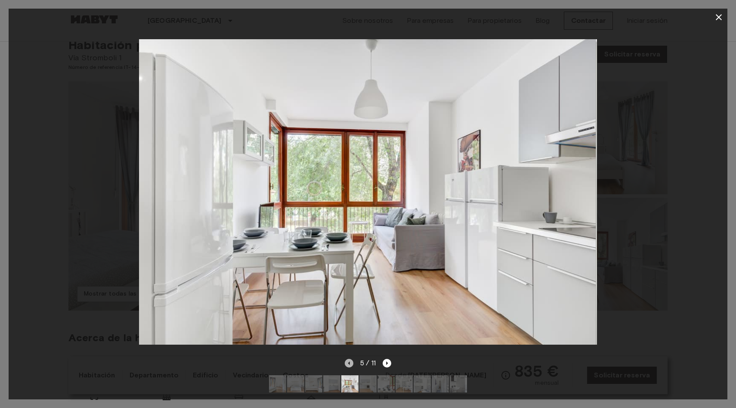
click at [351, 364] on icon "Imagen anterior" at bounding box center [349, 363] width 9 height 9
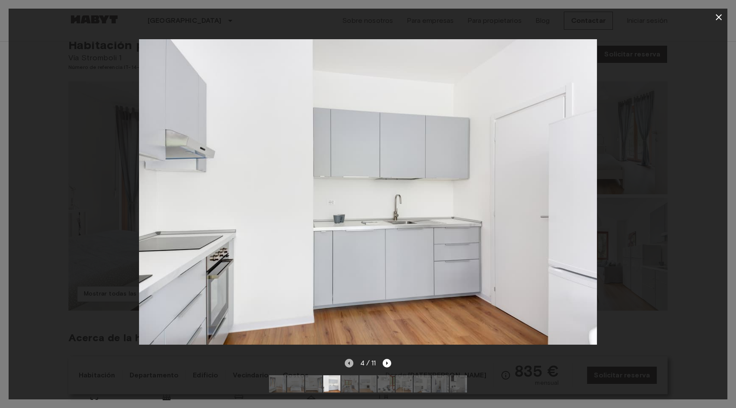
click at [351, 364] on icon "Imagen anterior" at bounding box center [349, 363] width 9 height 9
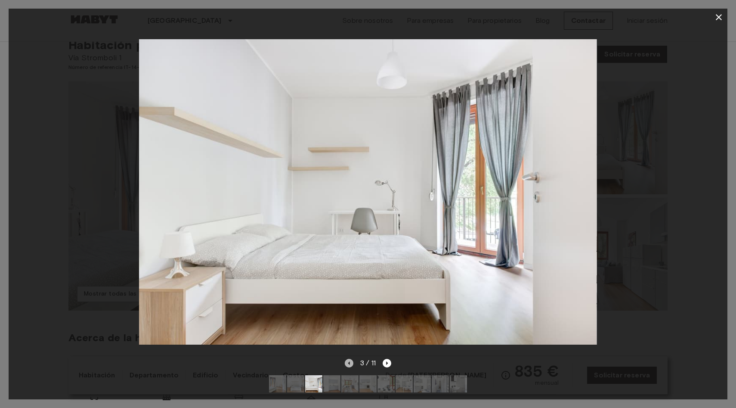
click at [351, 364] on icon "Imagen anterior" at bounding box center [349, 363] width 9 height 9
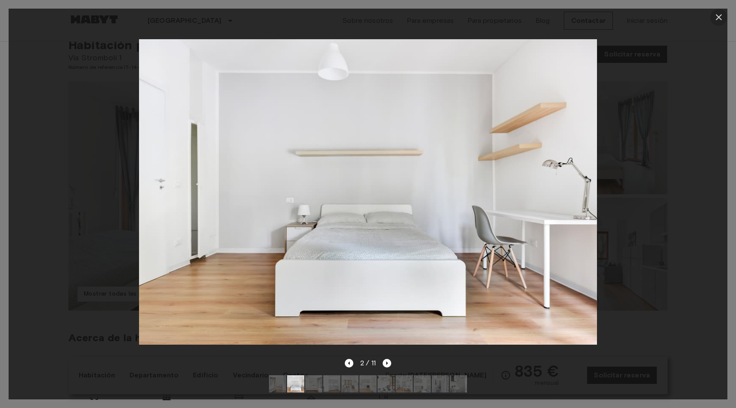
click at [719, 22] on icon "button" at bounding box center [719, 17] width 10 height 10
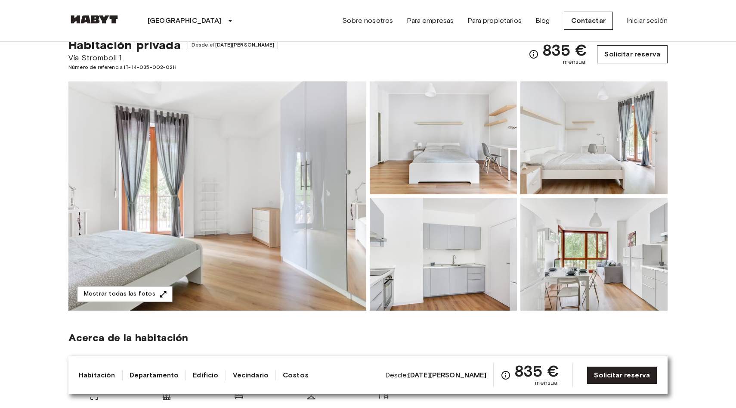
click at [643, 59] on link "Solicitar reserva" at bounding box center [632, 54] width 71 height 18
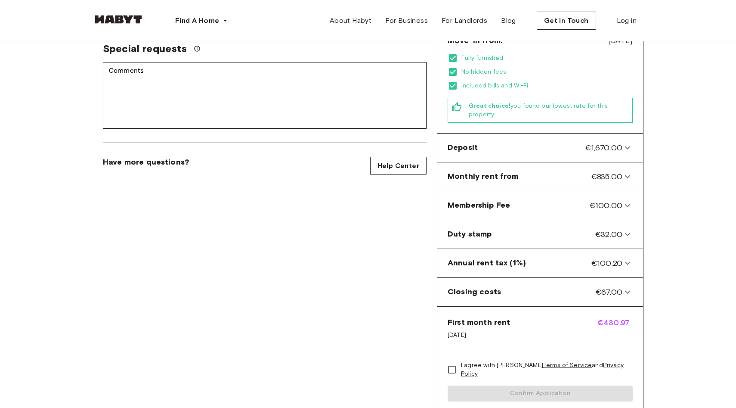
scroll to position [279, 0]
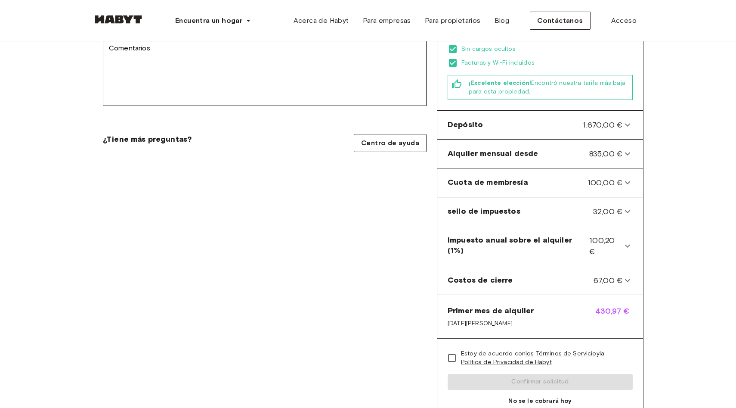
click at [376, 230] on div "Habitación privada en Milán, Solari Detalles de la cuenta Correo electrónico   …" at bounding box center [265, 120] width 345 height 656
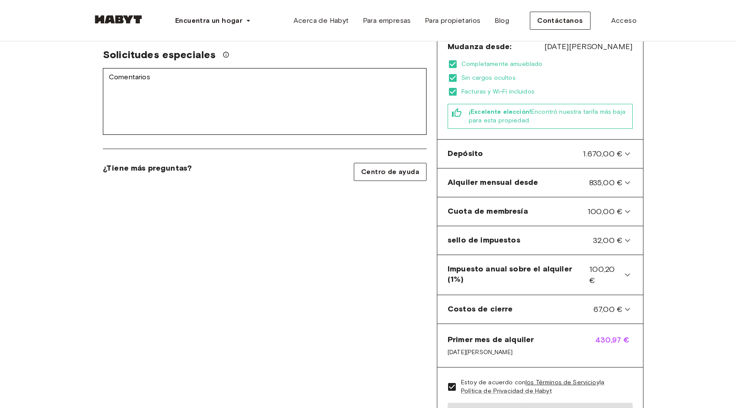
scroll to position [242, 0]
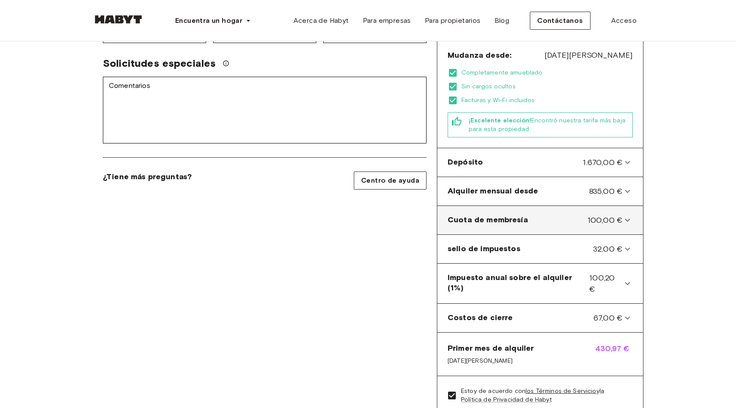
click at [609, 215] on font "100,00 €" at bounding box center [605, 219] width 35 height 9
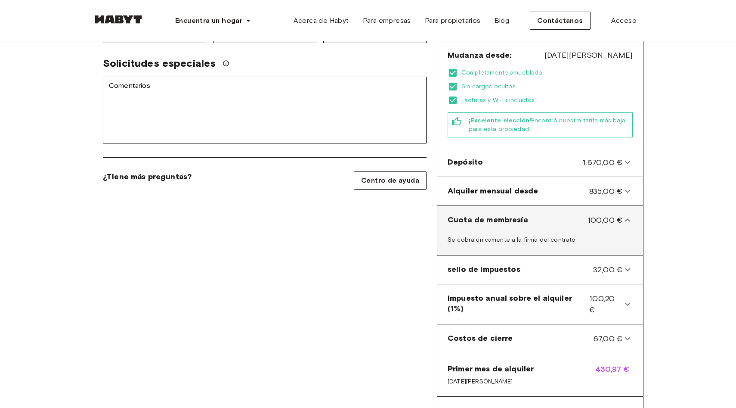
click at [608, 215] on font "100,00 €" at bounding box center [605, 219] width 35 height 9
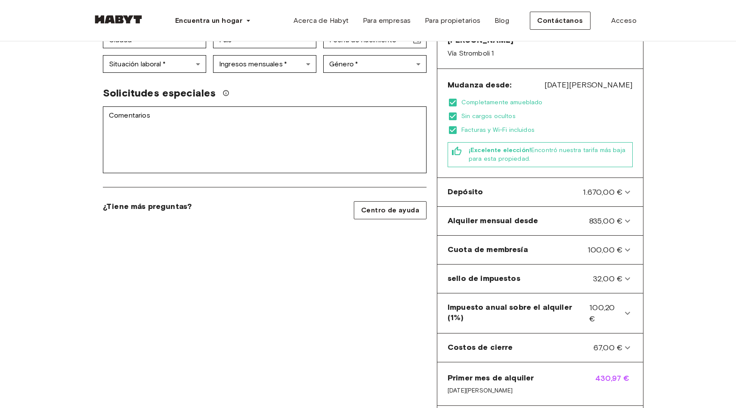
scroll to position [211, 0]
click at [627, 187] on icon at bounding box center [628, 192] width 10 height 10
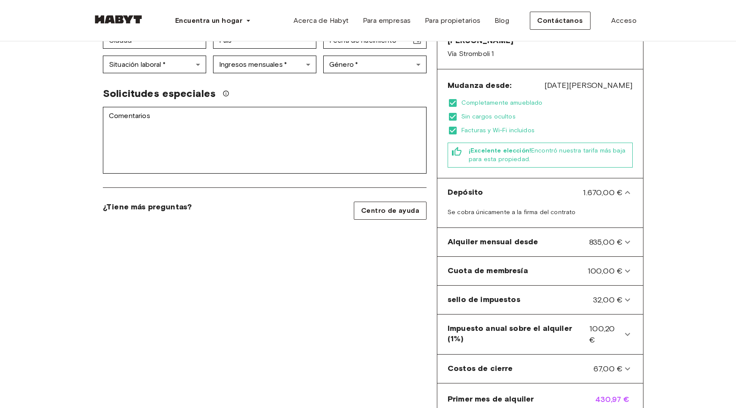
click at [661, 173] on div "Volver a los detalles de la habitación Habitación privada en Milán, Solari Deta…" at bounding box center [368, 185] width 620 height 711
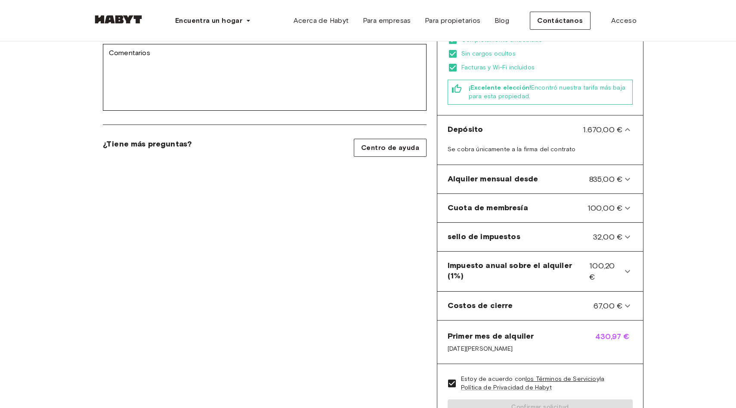
scroll to position [276, 0]
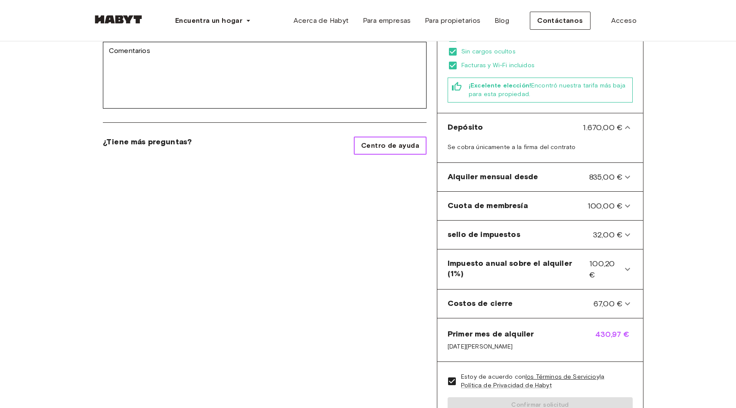
click at [372, 141] on font "Centro de ayuda" at bounding box center [390, 145] width 58 height 8
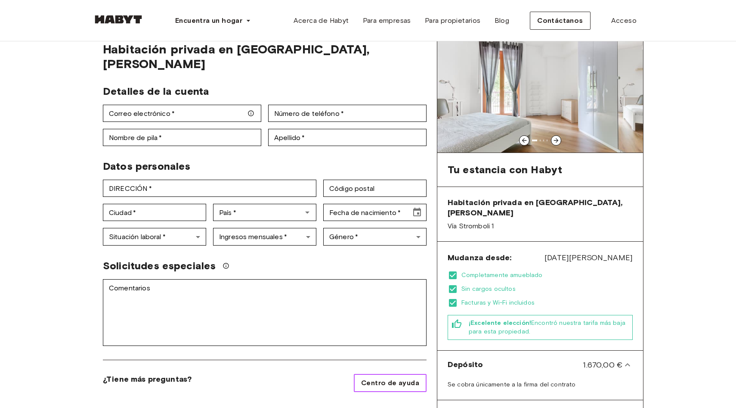
scroll to position [0, 0]
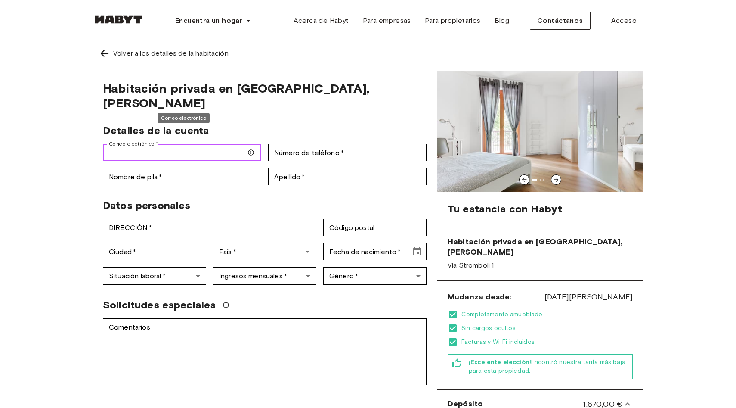
click at [151, 144] on input "Correo electrónico   *" at bounding box center [182, 152] width 158 height 17
type input "**********"
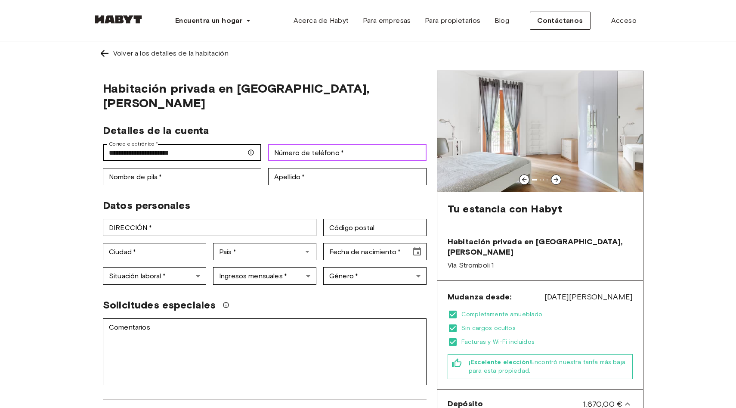
type input "*********"
type input "*****"
type input "*******"
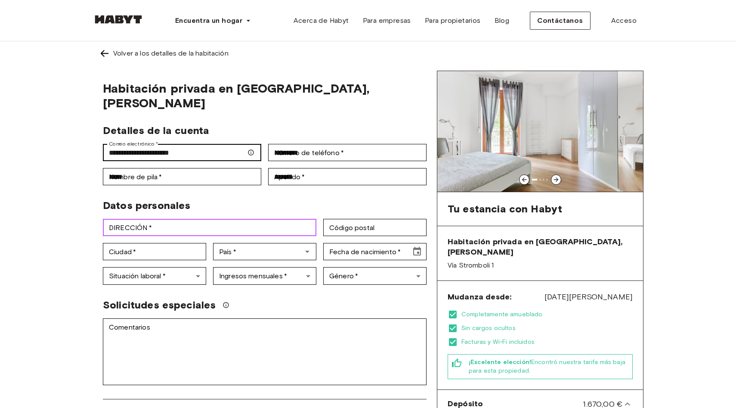
type input "**********"
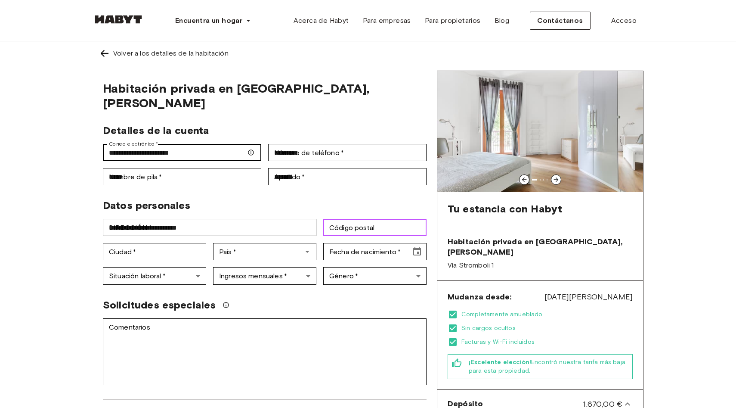
type input "*****"
type input "**********"
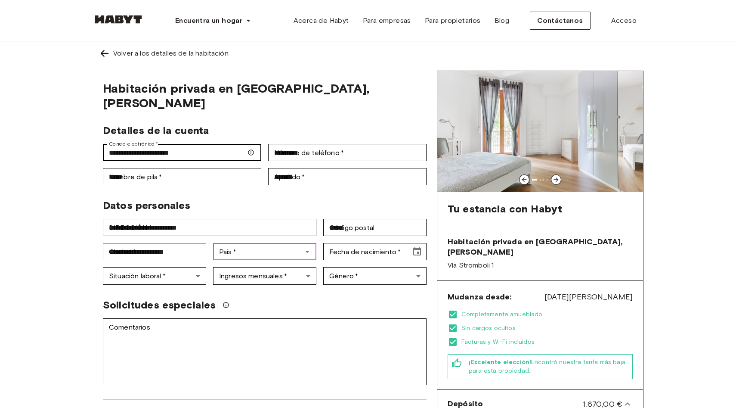
type input "******"
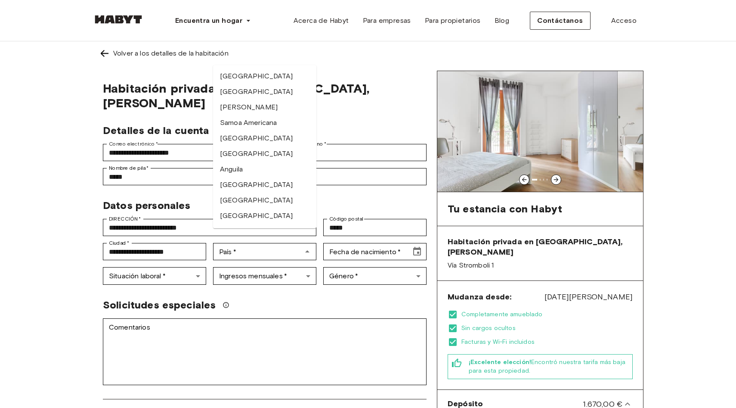
click at [340, 192] on div "Datos personales" at bounding box center [261, 202] width 331 height 20
click at [308, 246] on icon "Close" at bounding box center [307, 251] width 10 height 10
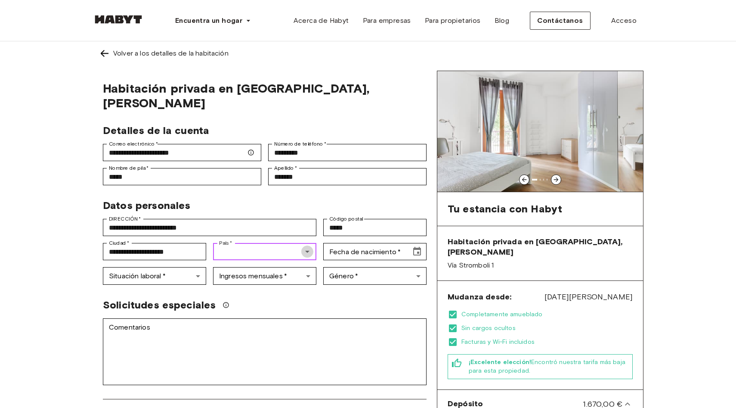
click at [308, 246] on icon "Open" at bounding box center [307, 251] width 10 height 10
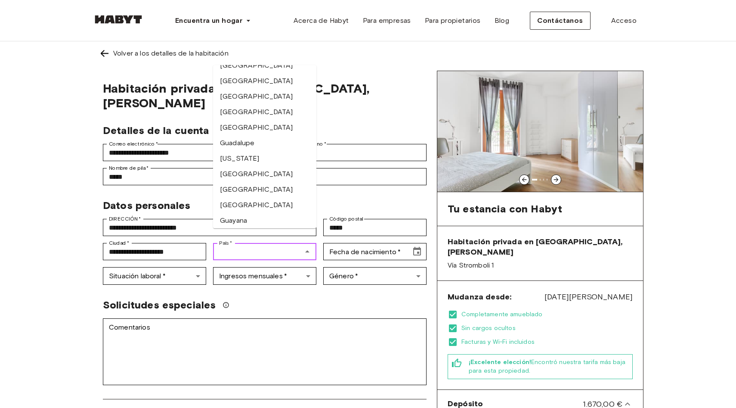
scroll to position [1335, 0]
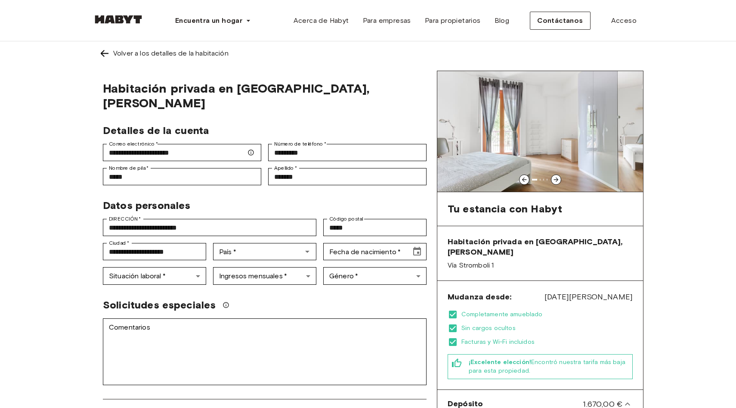
click at [348, 117] on div "Detalles de la cuenta" at bounding box center [261, 127] width 331 height 20
click at [311, 246] on icon "Open" at bounding box center [307, 251] width 10 height 10
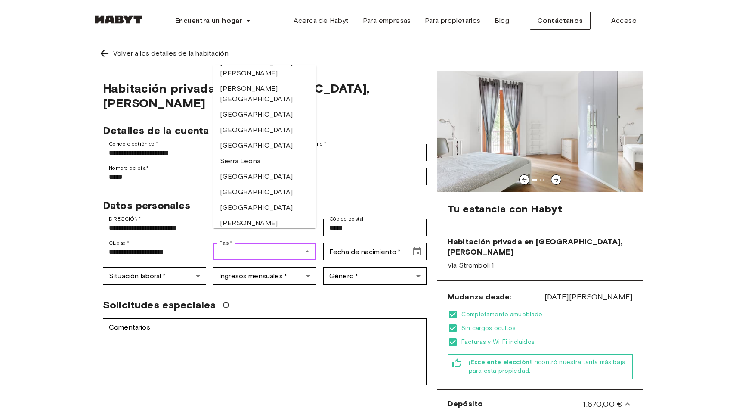
scroll to position [3071, 0]
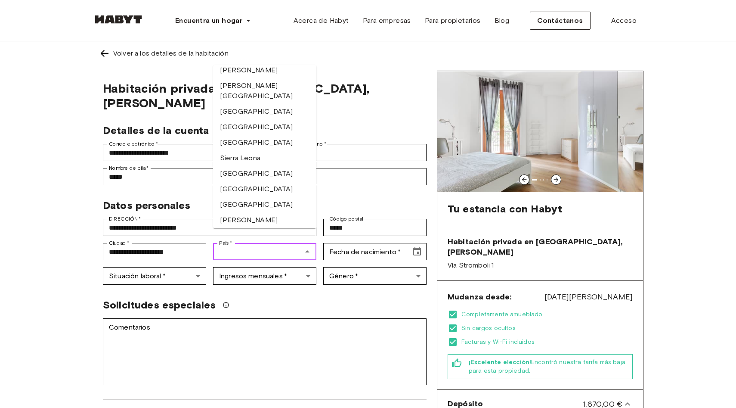
click at [242, 288] on font "España" at bounding box center [256, 292] width 73 height 8
type input "*****"
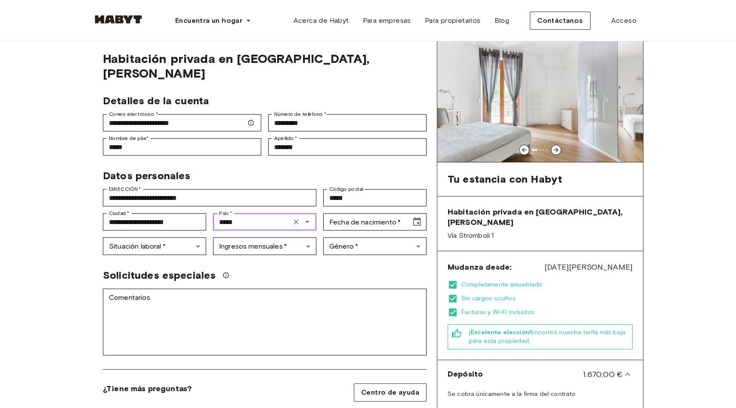
scroll to position [31, 0]
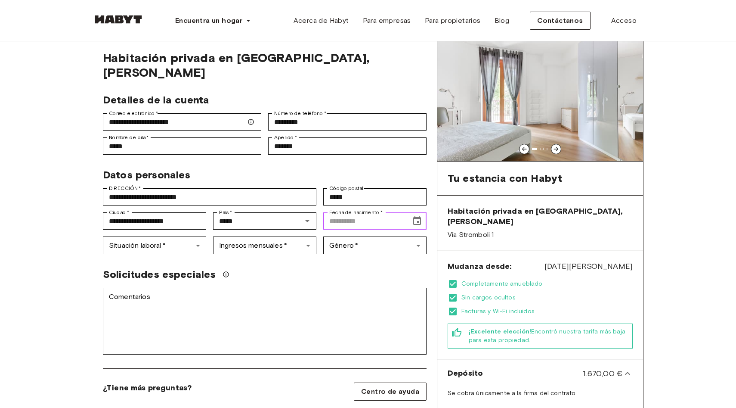
click at [350, 212] on input "Fecha de nacimiento   *" at bounding box center [364, 220] width 82 height 17
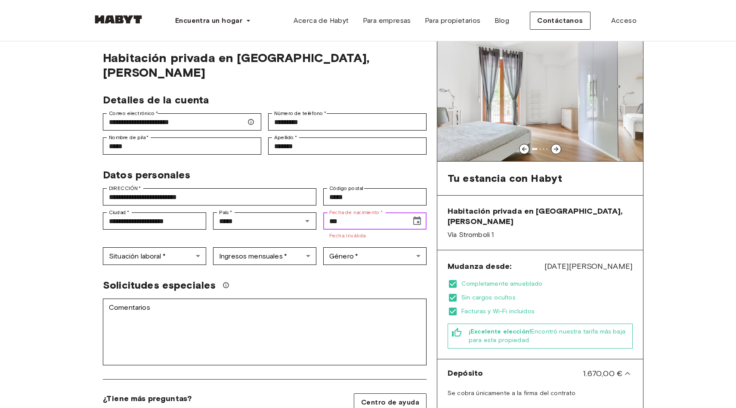
click at [347, 212] on input "***" at bounding box center [364, 220] width 82 height 17
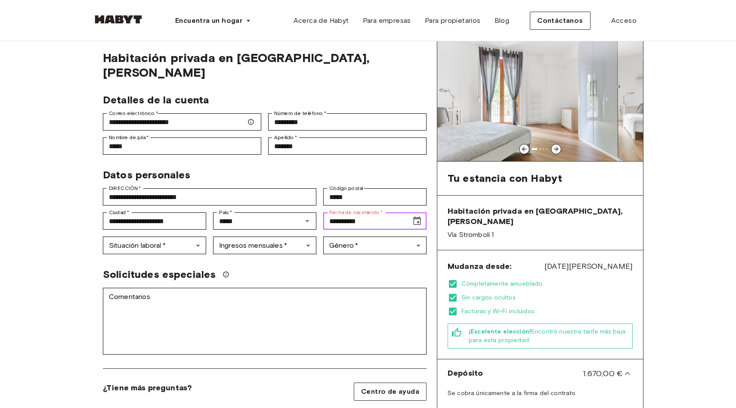
click at [335, 212] on input "**********" at bounding box center [364, 220] width 82 height 17
click at [337, 212] on input "**********" at bounding box center [364, 220] width 82 height 17
click at [418, 216] on icon "Choose date, selected date is Jul 24, 191" at bounding box center [417, 221] width 10 height 10
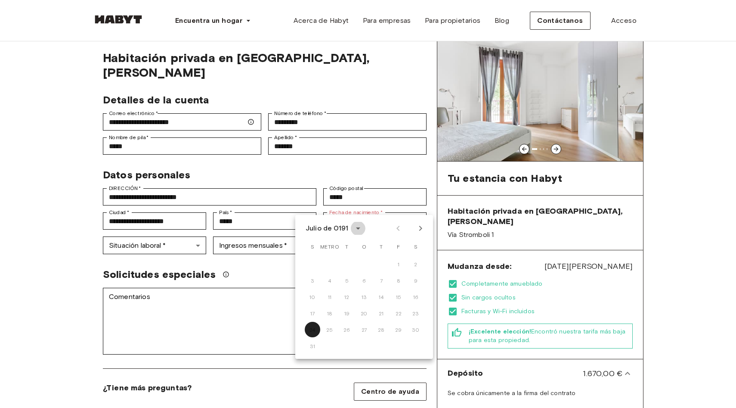
click at [358, 226] on icon "La vista del calendario está abierta, cambia a la vista del año" at bounding box center [358, 228] width 10 height 10
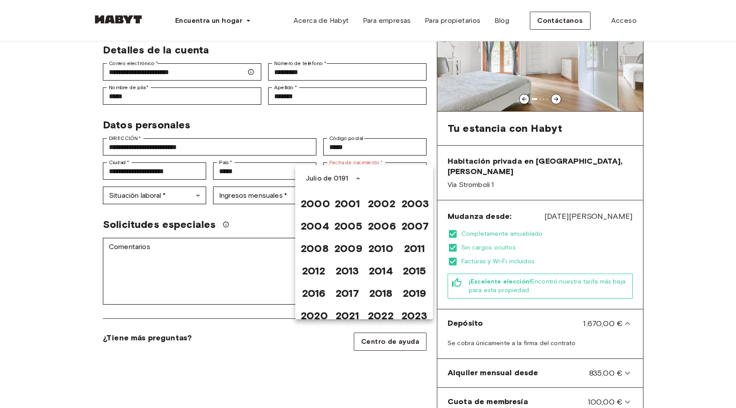
scroll to position [556, 0]
click at [411, 205] on font "2003" at bounding box center [416, 204] width 28 height 12
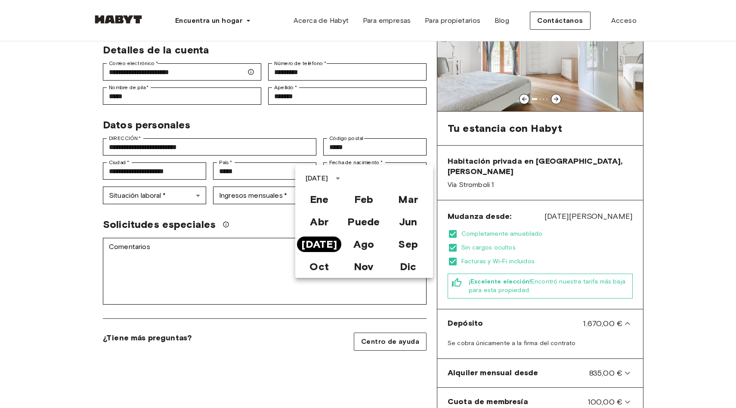
click at [333, 246] on button "Jul" at bounding box center [319, 244] width 44 height 16
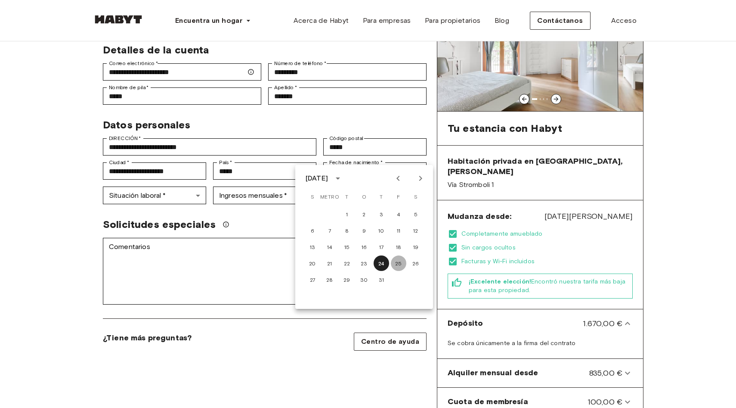
click at [401, 266] on font "25" at bounding box center [398, 263] width 7 height 6
type input "**********"
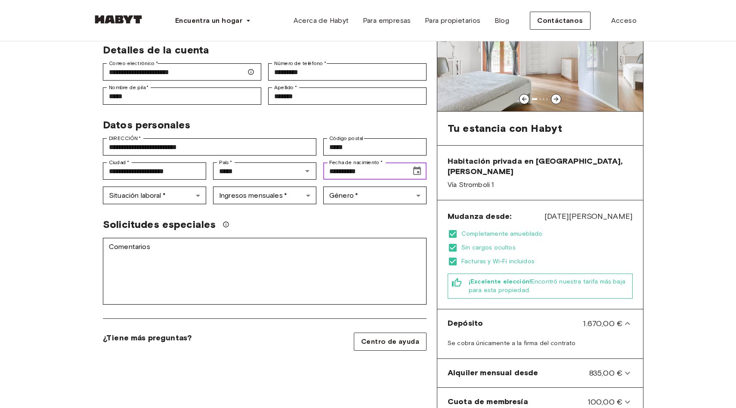
click at [421, 166] on icon "Choose date, selected date is Jul 25, 2003" at bounding box center [417, 170] width 8 height 9
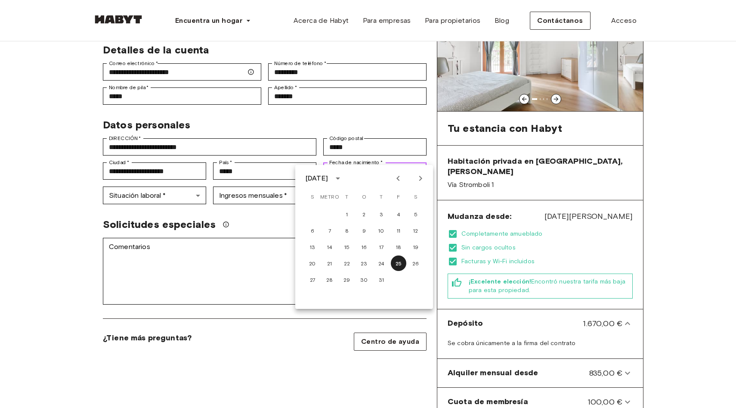
click at [419, 166] on icon "Choose date, selected date is Jul 25, 2003" at bounding box center [417, 171] width 10 height 10
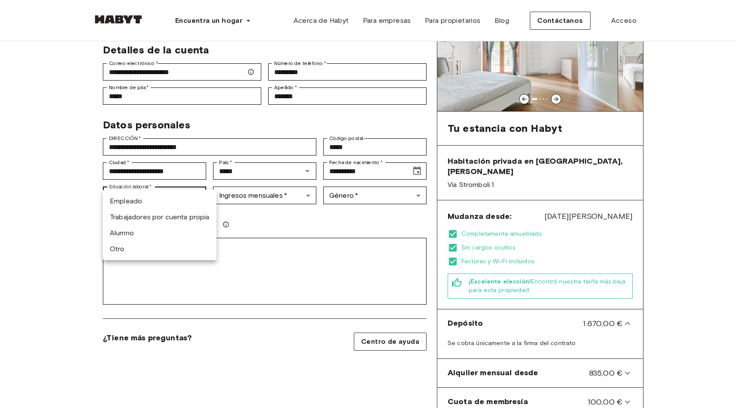
click at [158, 238] on li "Alumno" at bounding box center [160, 233] width 114 height 16
type input "*******"
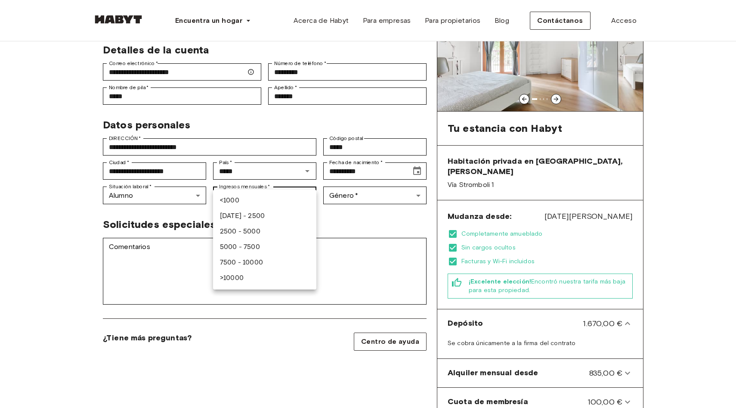
click at [261, 215] on font "1000 - 2500" at bounding box center [243, 217] width 47 height 8
type input "***"
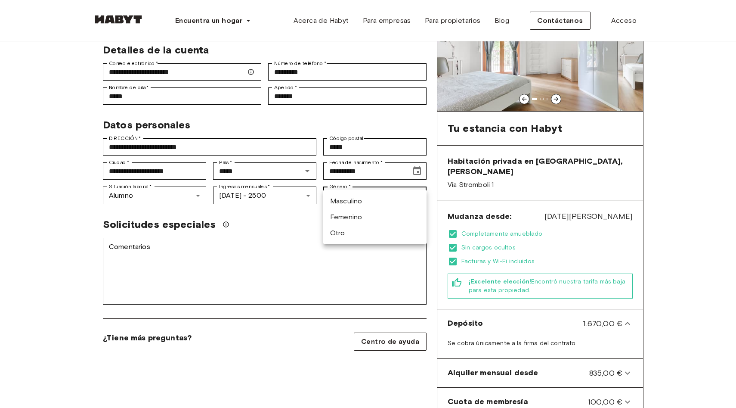
click at [398, 216] on li "Femenino" at bounding box center [374, 217] width 103 height 16
type input "******"
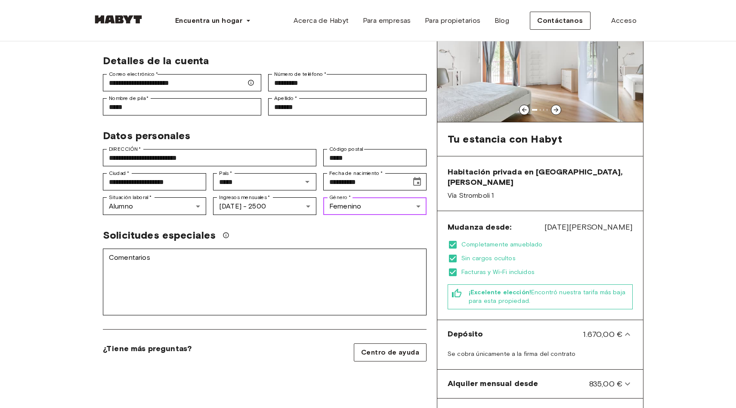
scroll to position [68, 0]
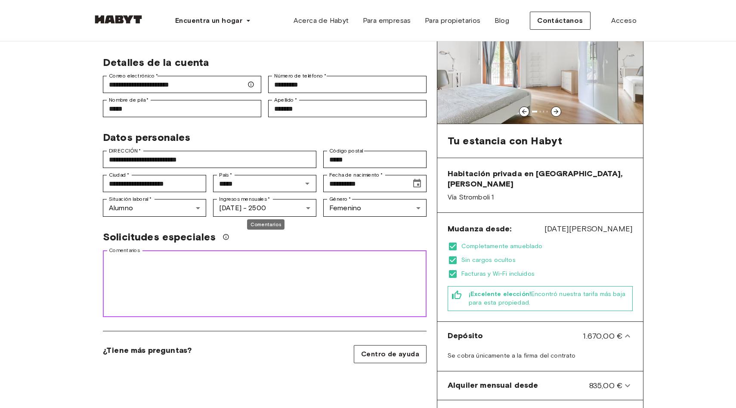
click at [110, 254] on textarea "Comentarios" at bounding box center [265, 283] width 312 height 59
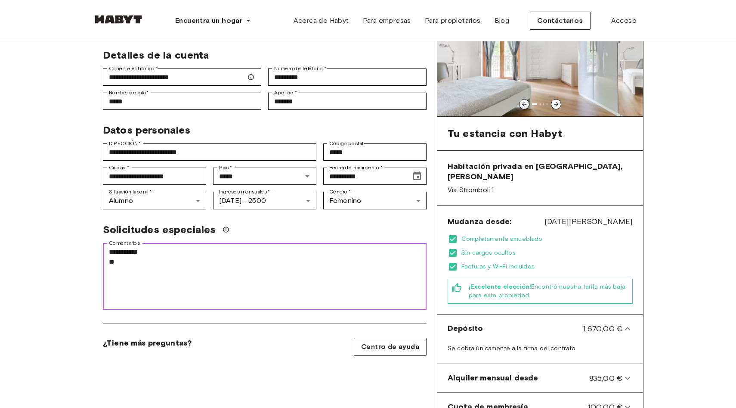
scroll to position [76, 0]
type textarea "**********"
drag, startPoint x: 226, startPoint y: 252, endPoint x: 100, endPoint y: 240, distance: 126.4
click at [100, 239] on div "**********" at bounding box center [261, 273] width 331 height 74
paste textarea "**********"
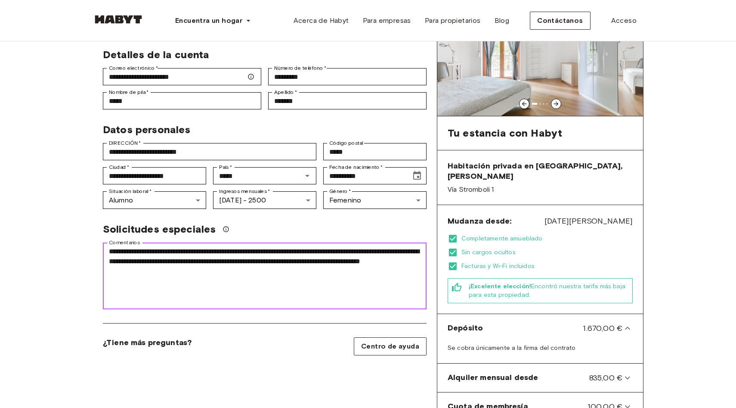
type textarea "**********"
click at [321, 223] on div "Solicitudes especiales" at bounding box center [265, 229] width 324 height 13
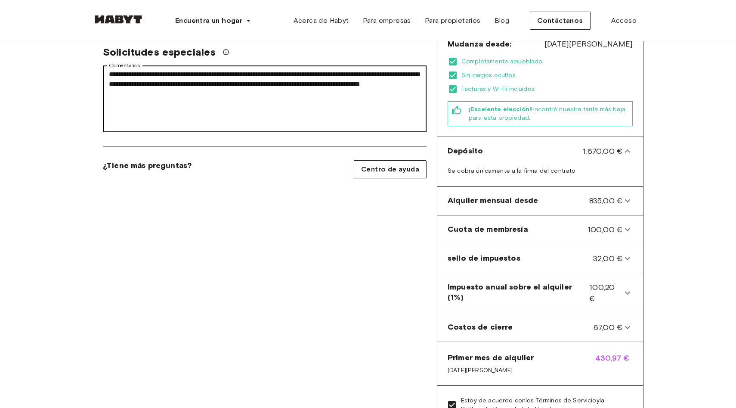
scroll to position [292, 0]
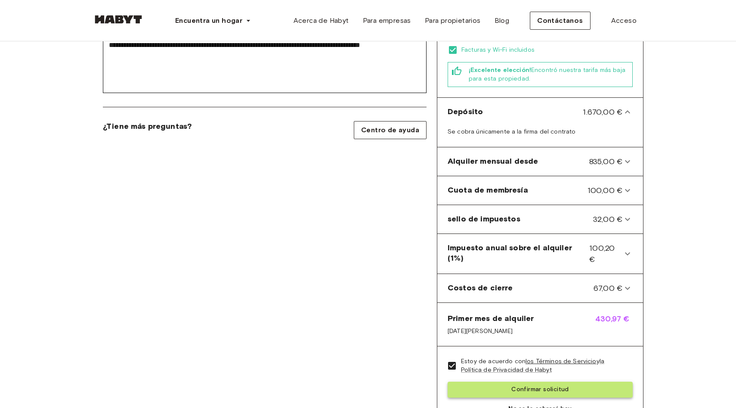
click at [513, 382] on button "Confirmar solicitud" at bounding box center [540, 390] width 185 height 16
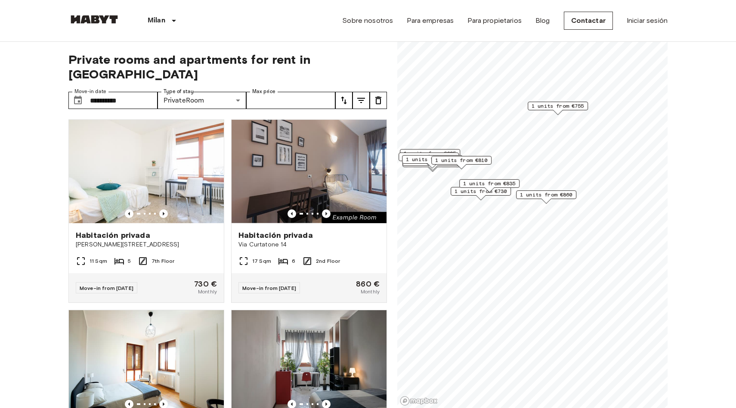
scroll to position [282, 0]
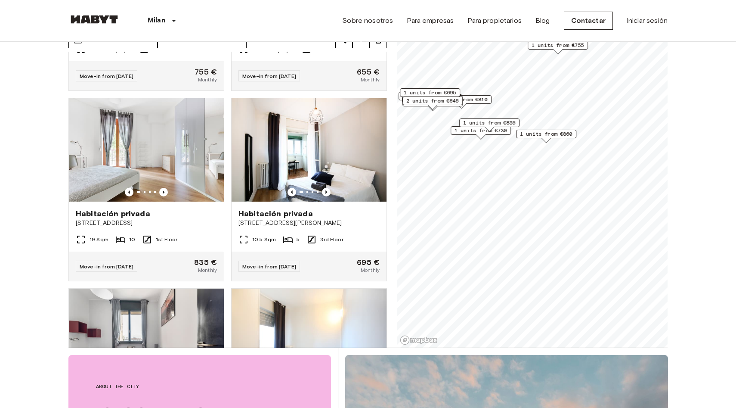
scroll to position [341, 0]
click at [192, 120] on img at bounding box center [146, 150] width 155 height 103
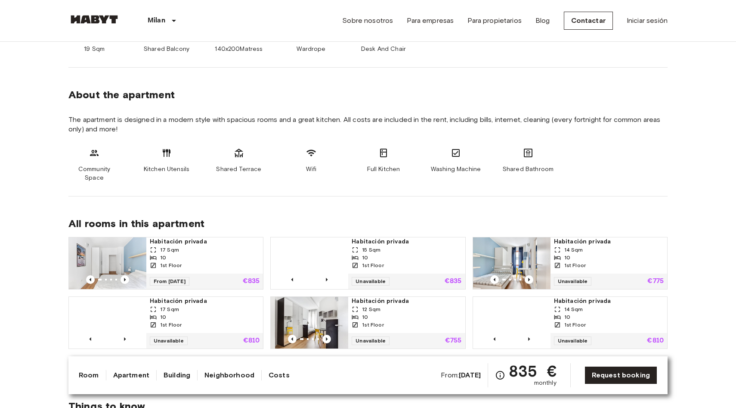
scroll to position [408, 0]
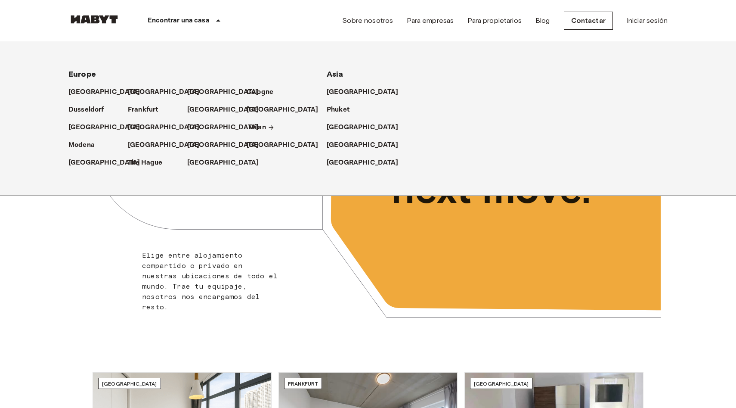
click at [254, 123] on p "Milan" at bounding box center [258, 127] width 18 height 10
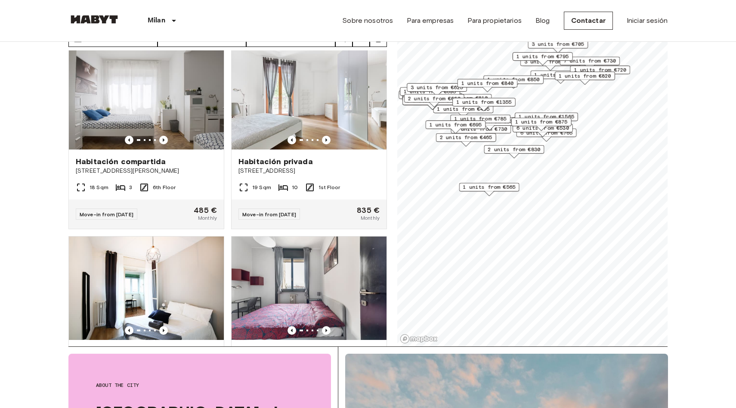
scroll to position [390, 0]
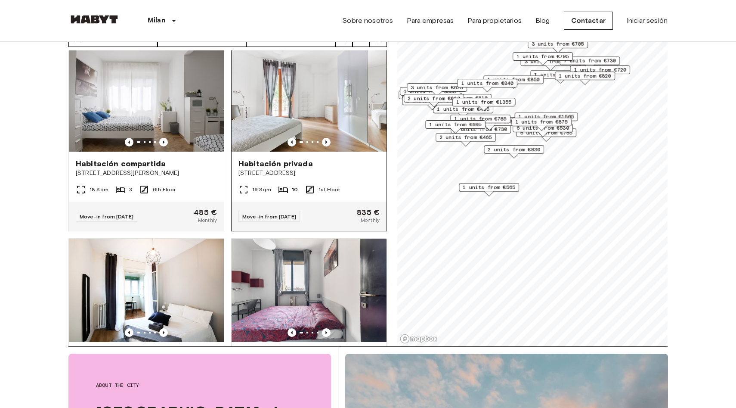
click at [339, 85] on img at bounding box center [309, 99] width 155 height 103
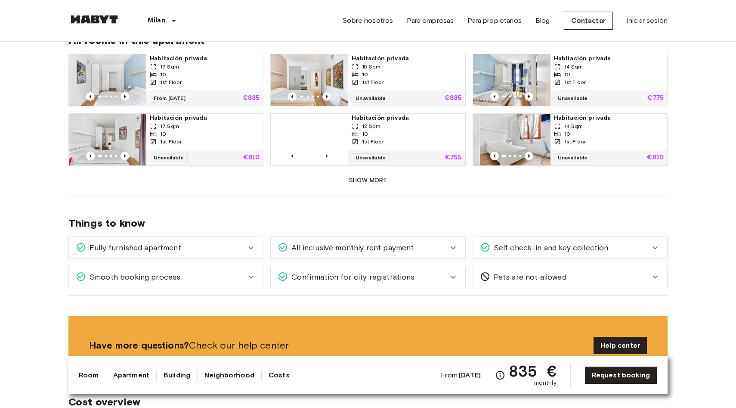
scroll to position [543, 0]
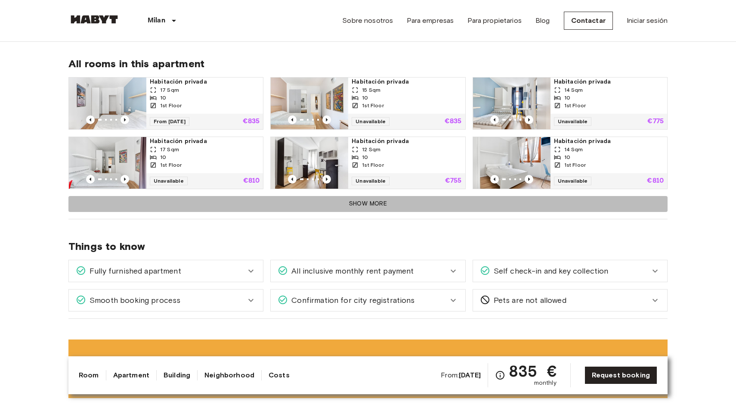
click at [366, 201] on button "Show more" at bounding box center [368, 204] width 600 height 16
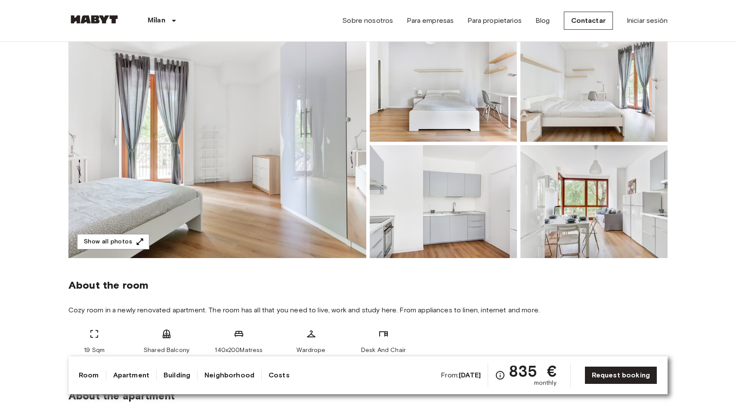
scroll to position [0, 0]
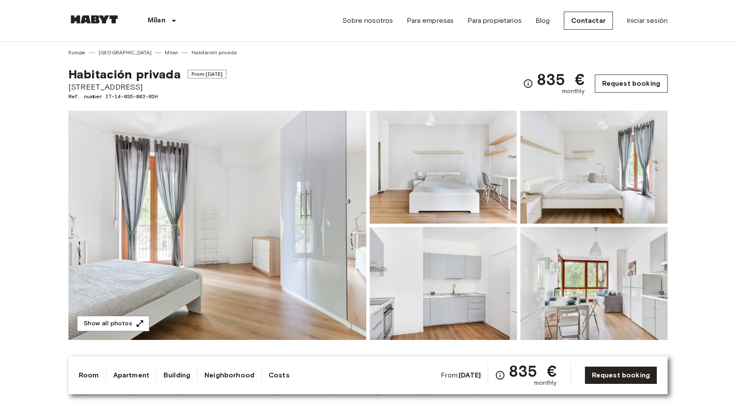
click at [620, 84] on link "Request booking" at bounding box center [631, 84] width 73 height 18
